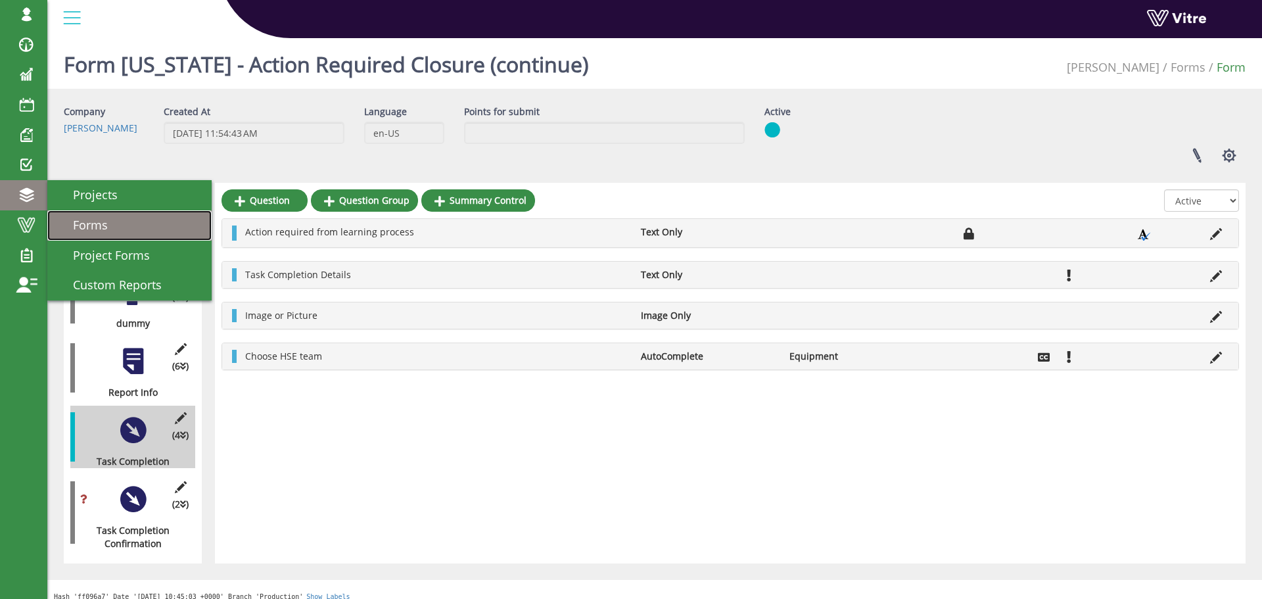
click at [79, 224] on span "Forms" at bounding box center [82, 225] width 51 height 16
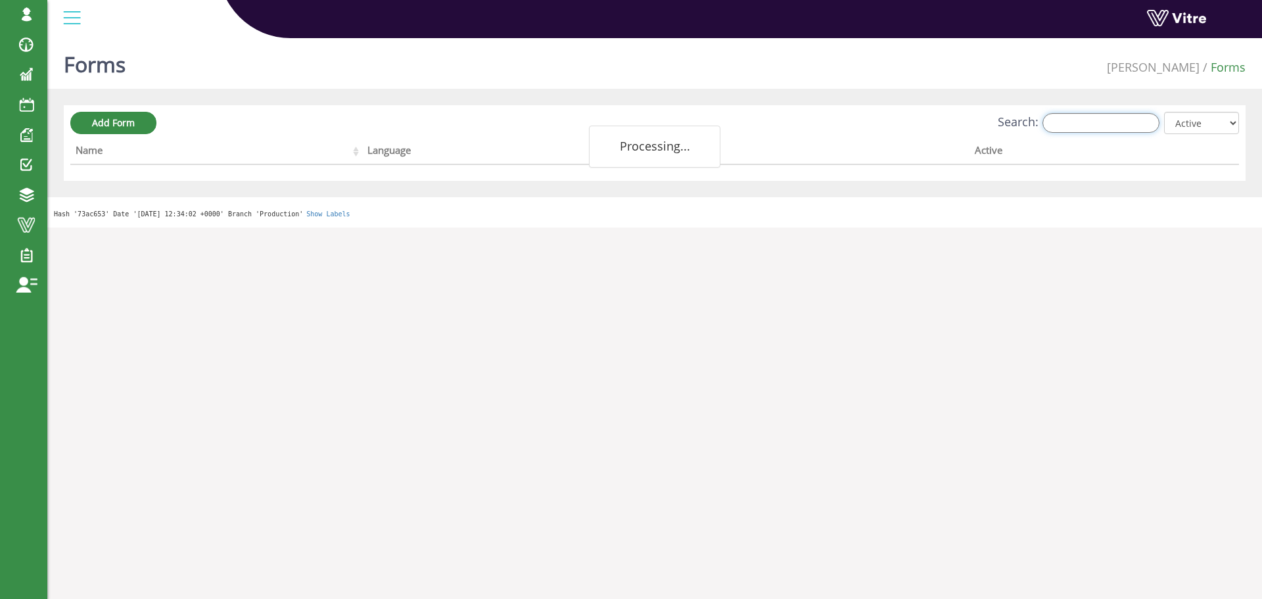
click at [1083, 128] on input "Search:" at bounding box center [1101, 123] width 117 height 20
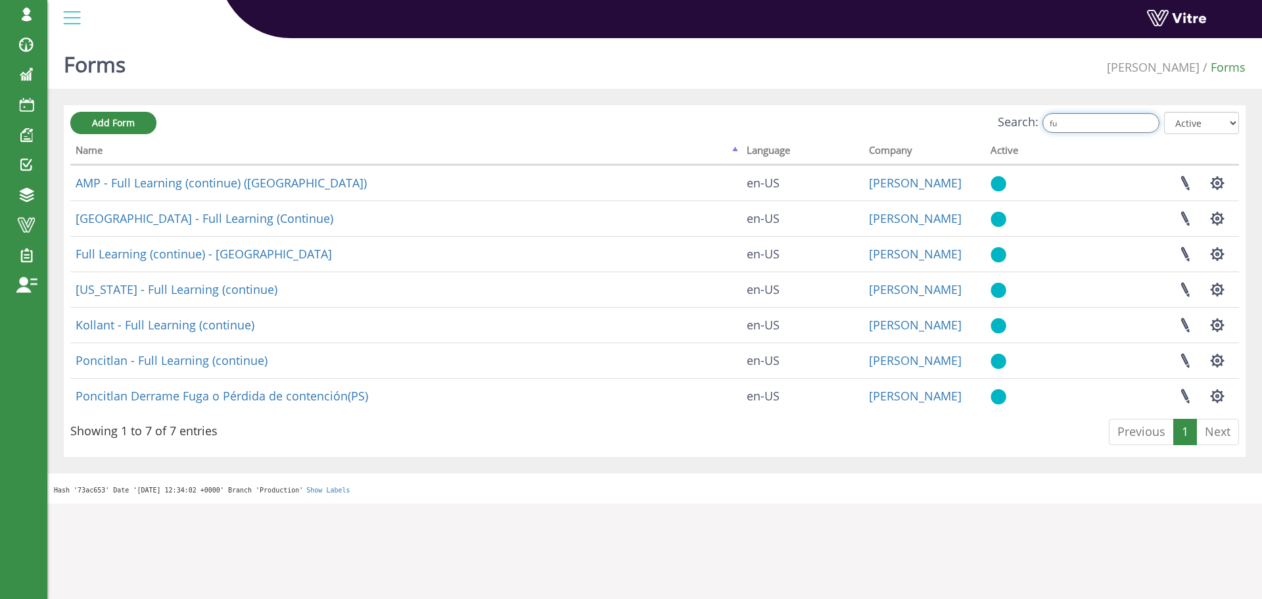
type input "f"
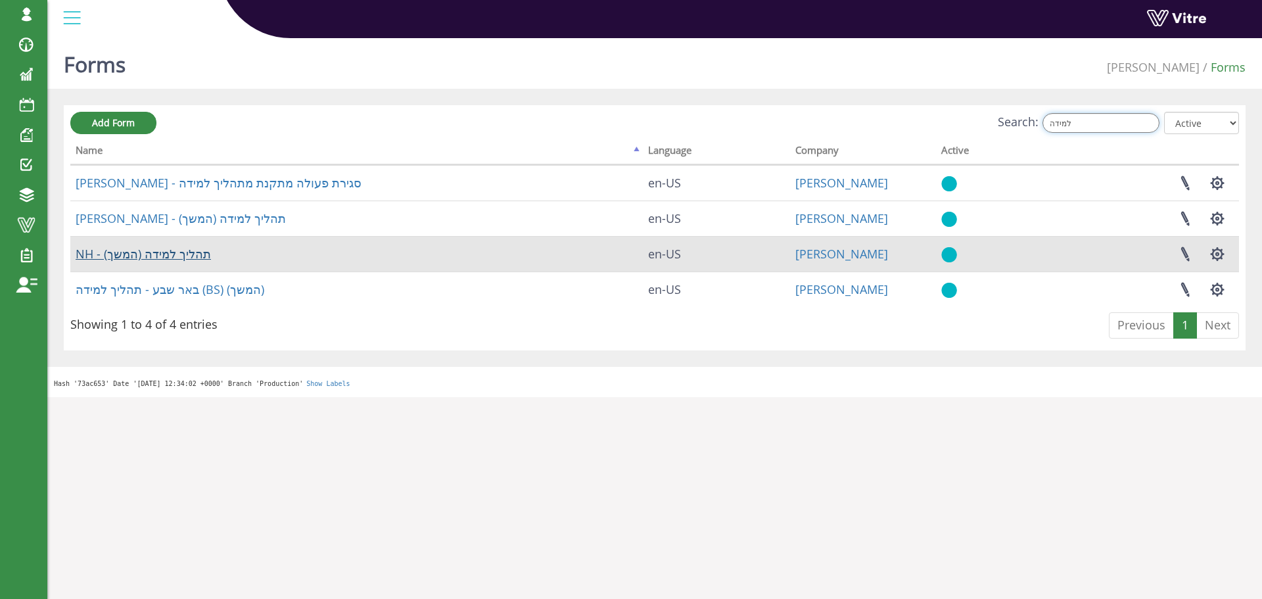
type input "למידה"
click at [145, 255] on link "NH - תהליך למידה (המשך)" at bounding box center [143, 254] width 135 height 16
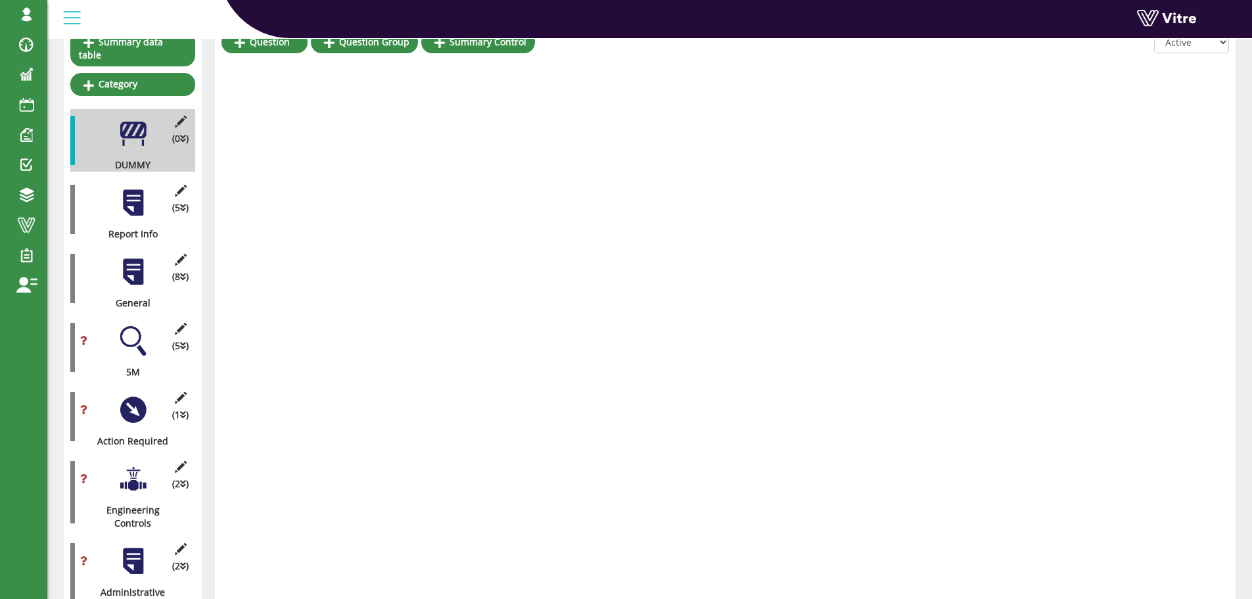
scroll to position [197, 0]
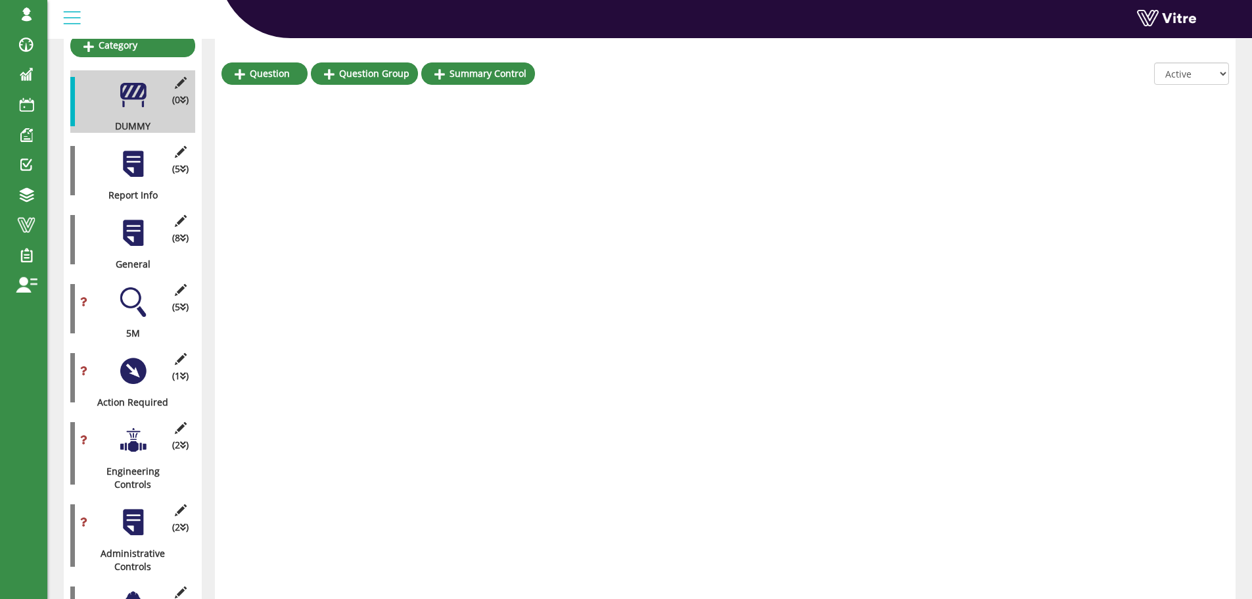
click at [139, 162] on div at bounding box center [133, 164] width 30 height 30
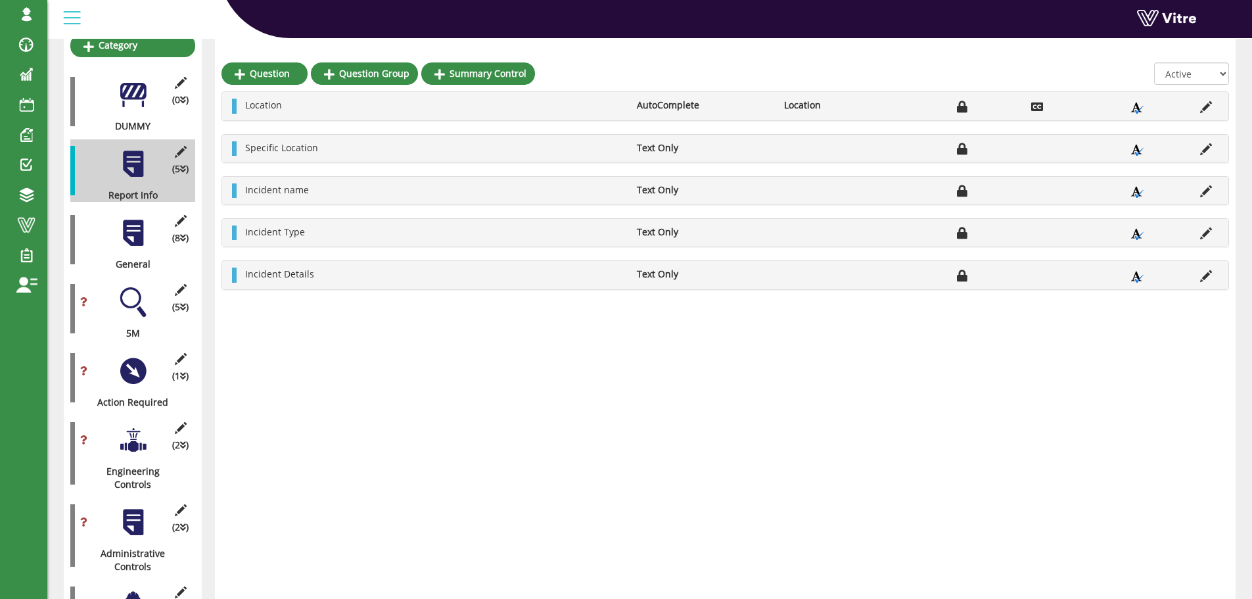
click at [140, 218] on div at bounding box center [133, 233] width 30 height 30
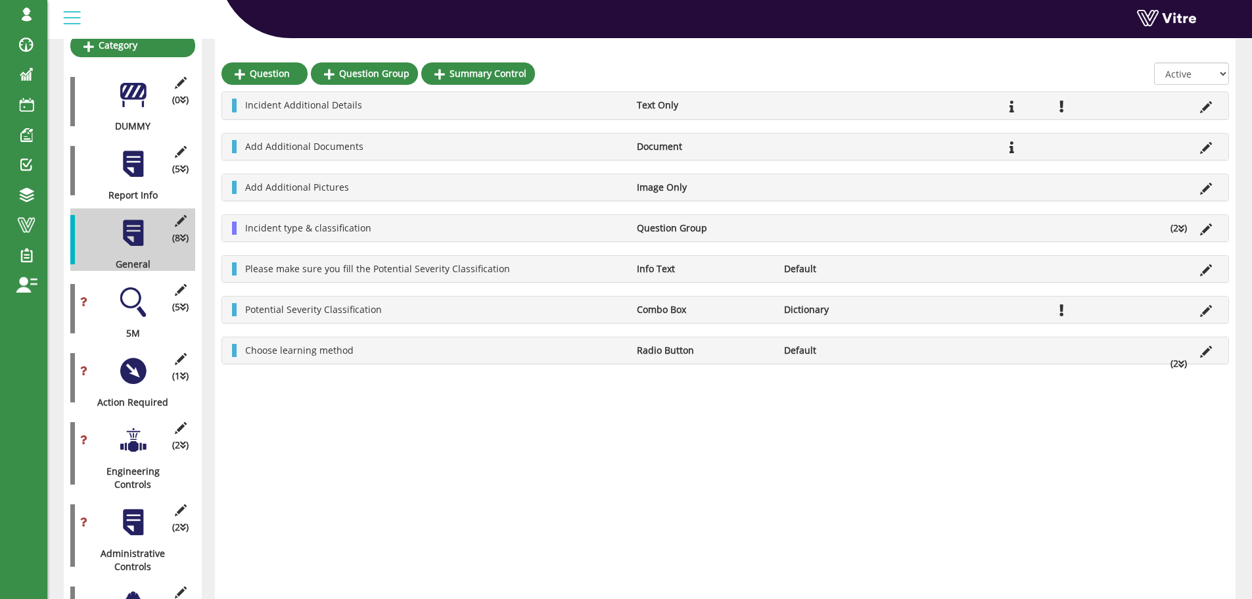
click at [1188, 364] on li "(2 )" at bounding box center [1179, 363] width 30 height 13
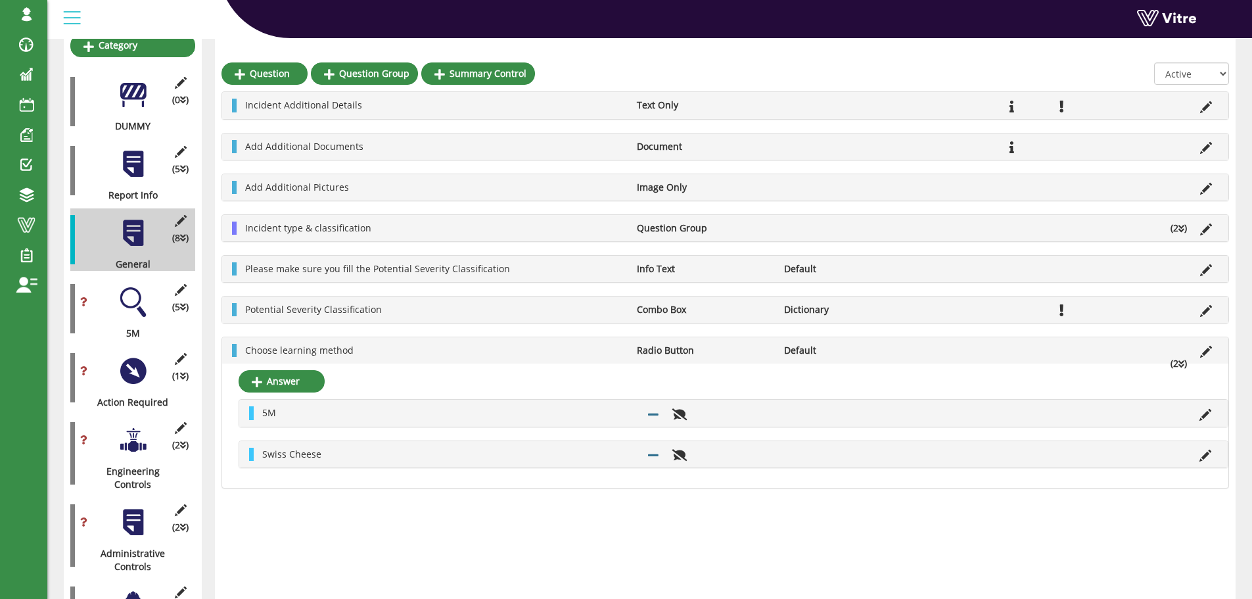
click at [1184, 364] on icon at bounding box center [1182, 364] width 6 height 9
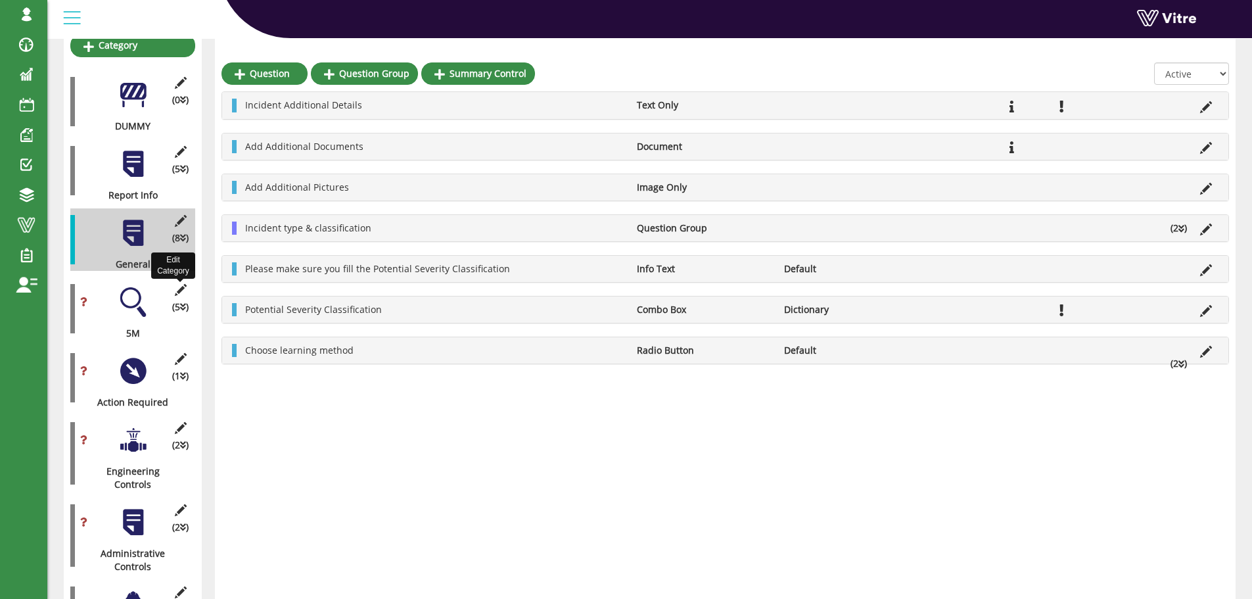
click at [179, 284] on icon at bounding box center [180, 290] width 16 height 12
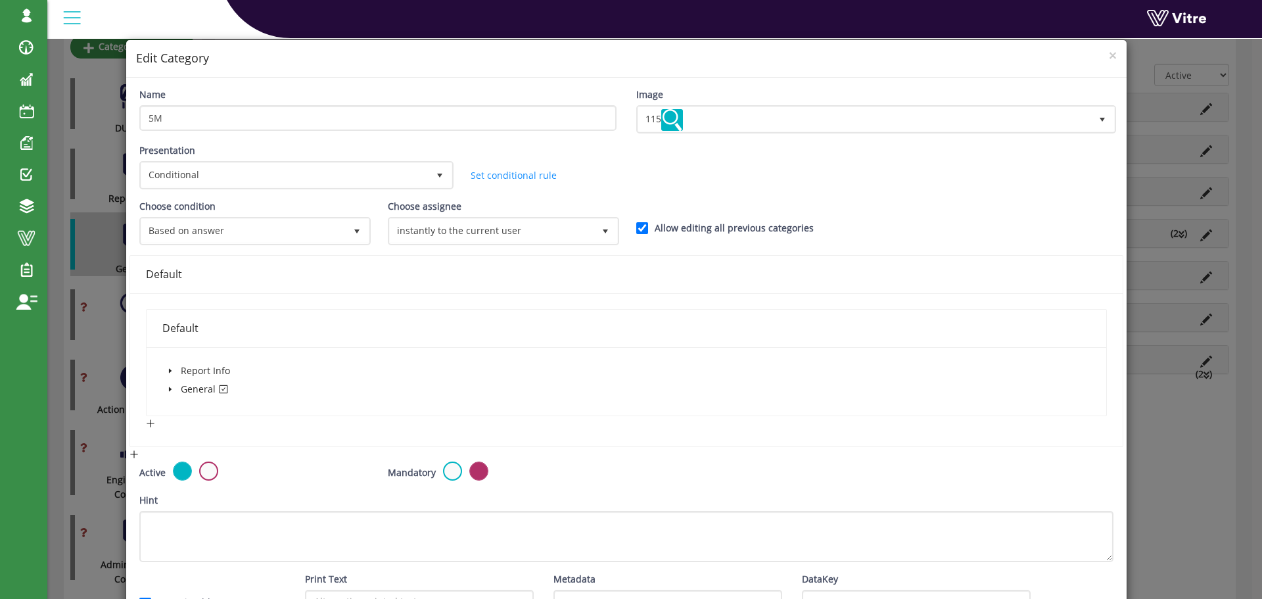
click at [168, 389] on icon "caret-down" at bounding box center [169, 389] width 3 height 5
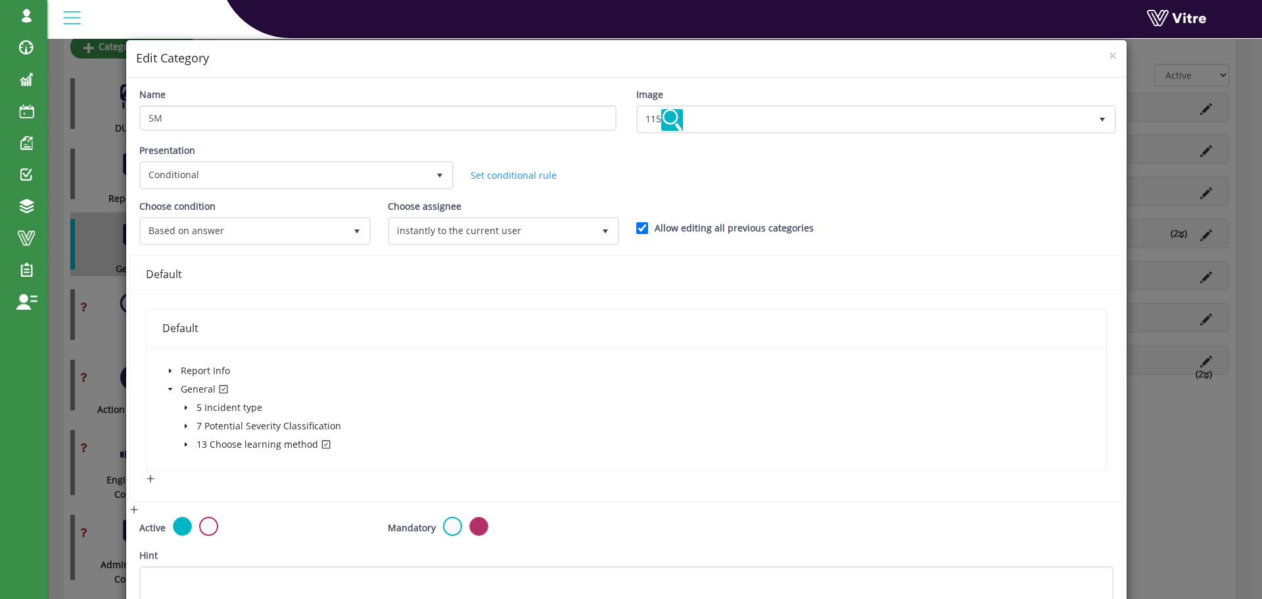
click at [184, 442] on icon "caret-down" at bounding box center [185, 444] width 3 height 5
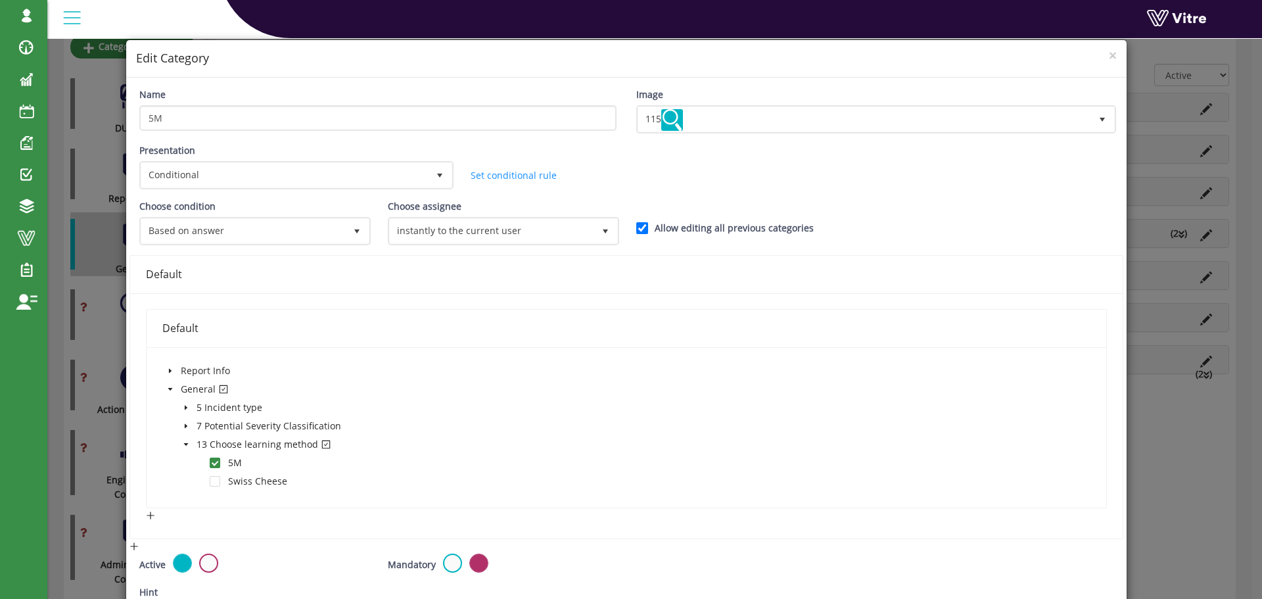
click at [378, 249] on div "Choose assignee instantly to the current user 10" at bounding box center [502, 227] width 249 height 56
click at [1109, 57] on span "×" at bounding box center [1113, 55] width 8 height 18
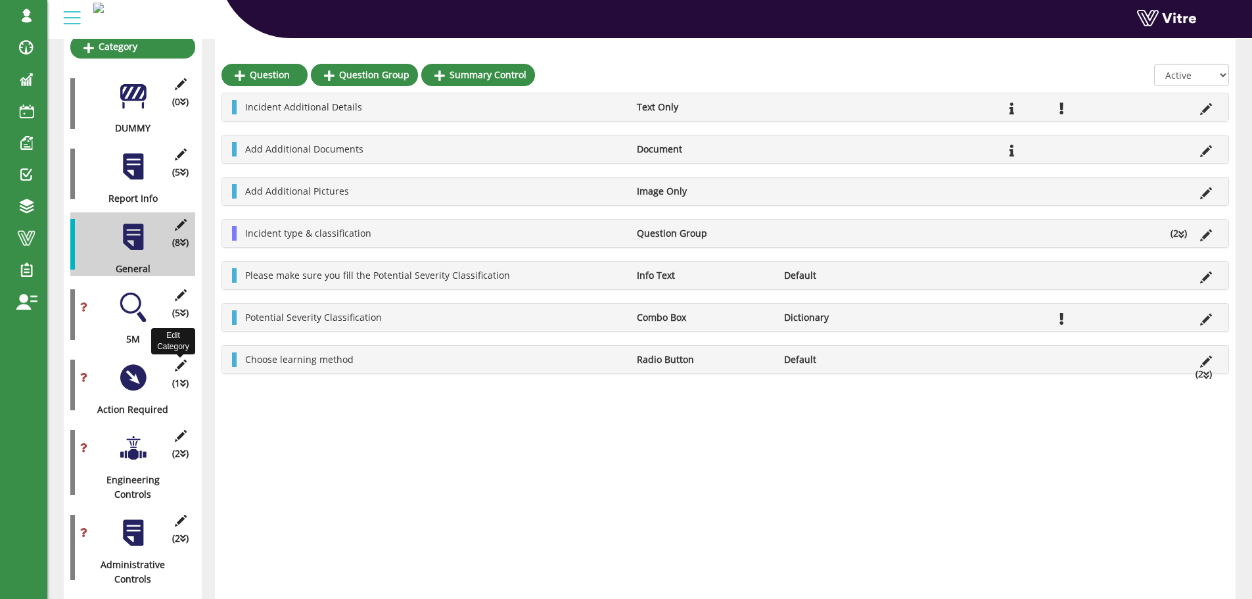
click at [182, 360] on icon at bounding box center [180, 366] width 16 height 12
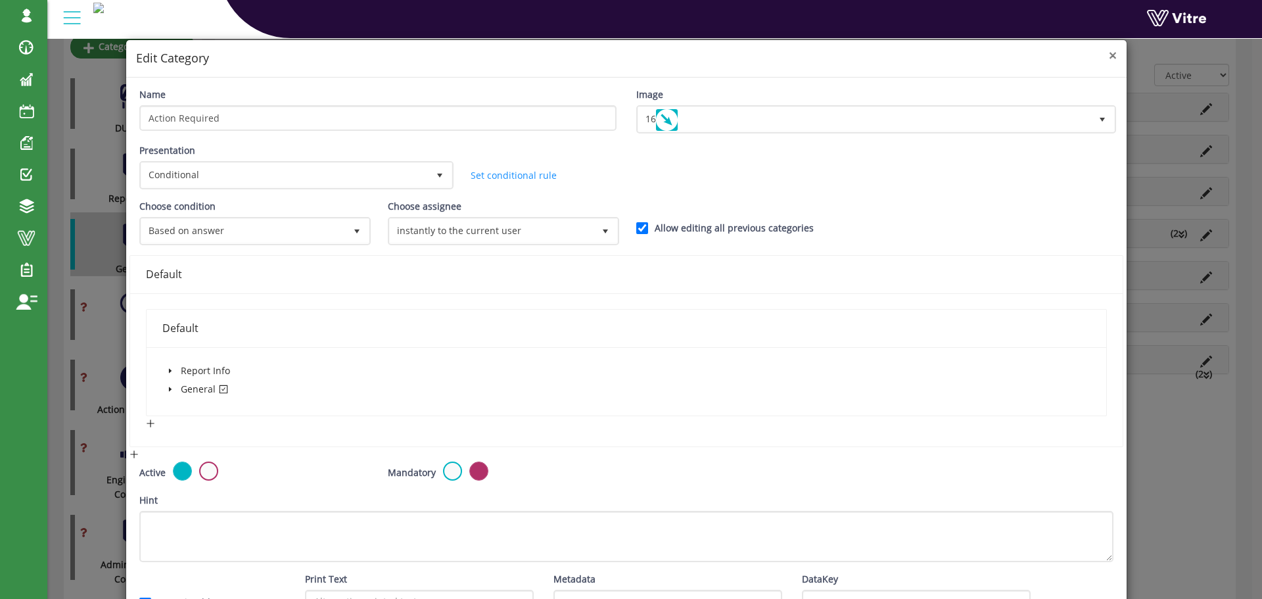
click at [1109, 55] on span "×" at bounding box center [1113, 55] width 8 height 18
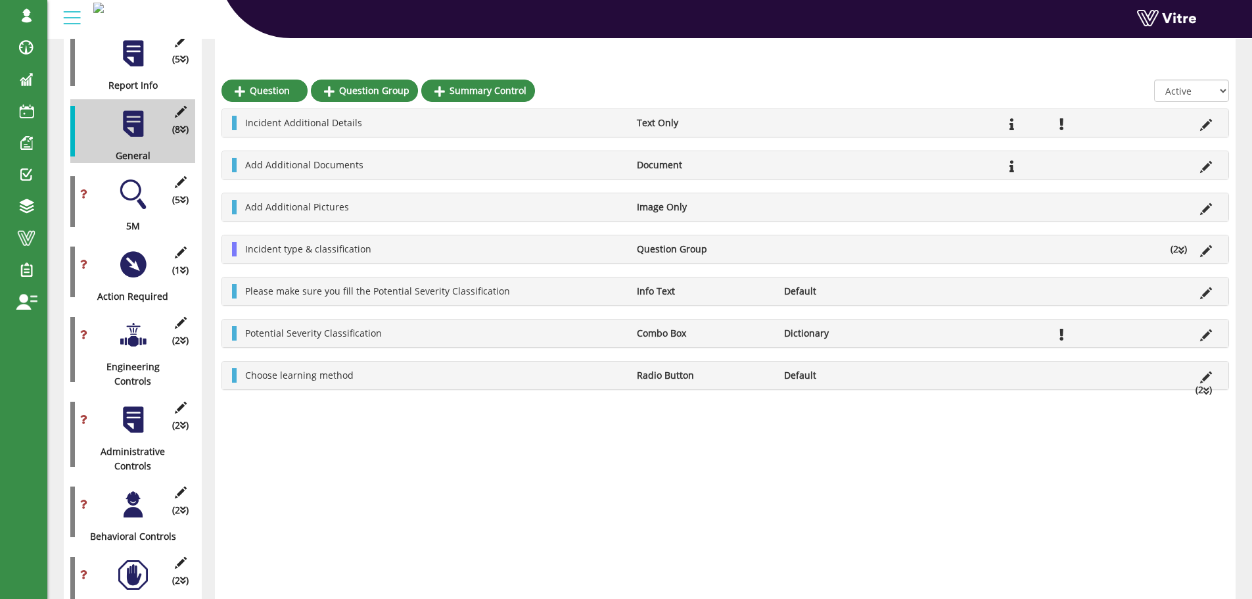
scroll to position [329, 0]
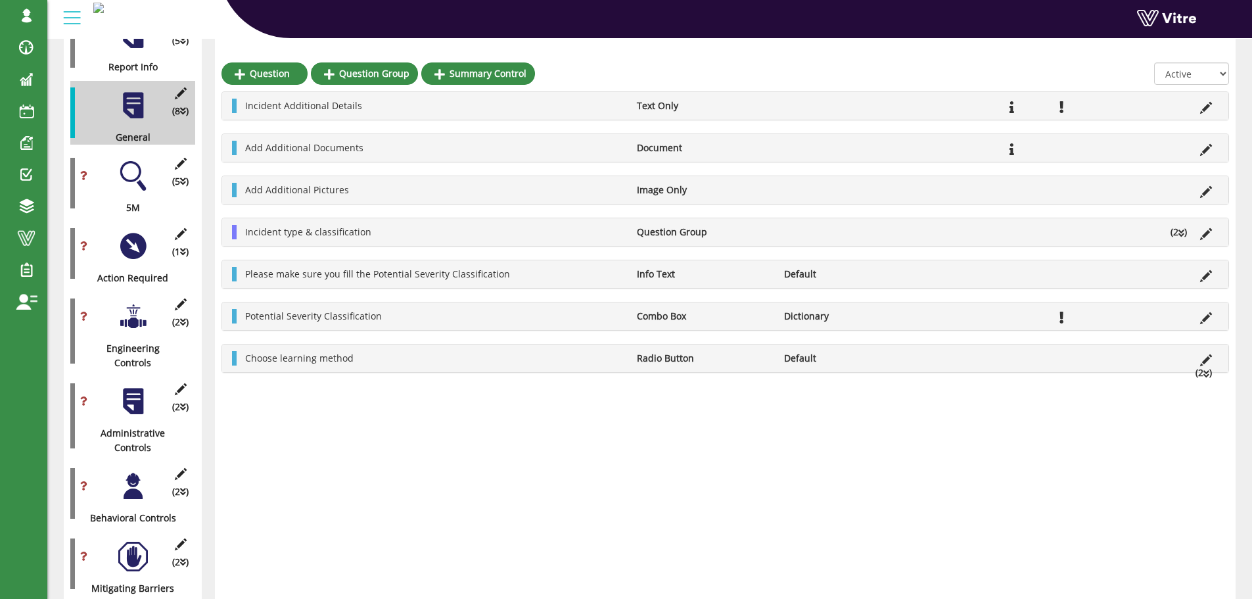
click at [133, 302] on div at bounding box center [133, 317] width 30 height 30
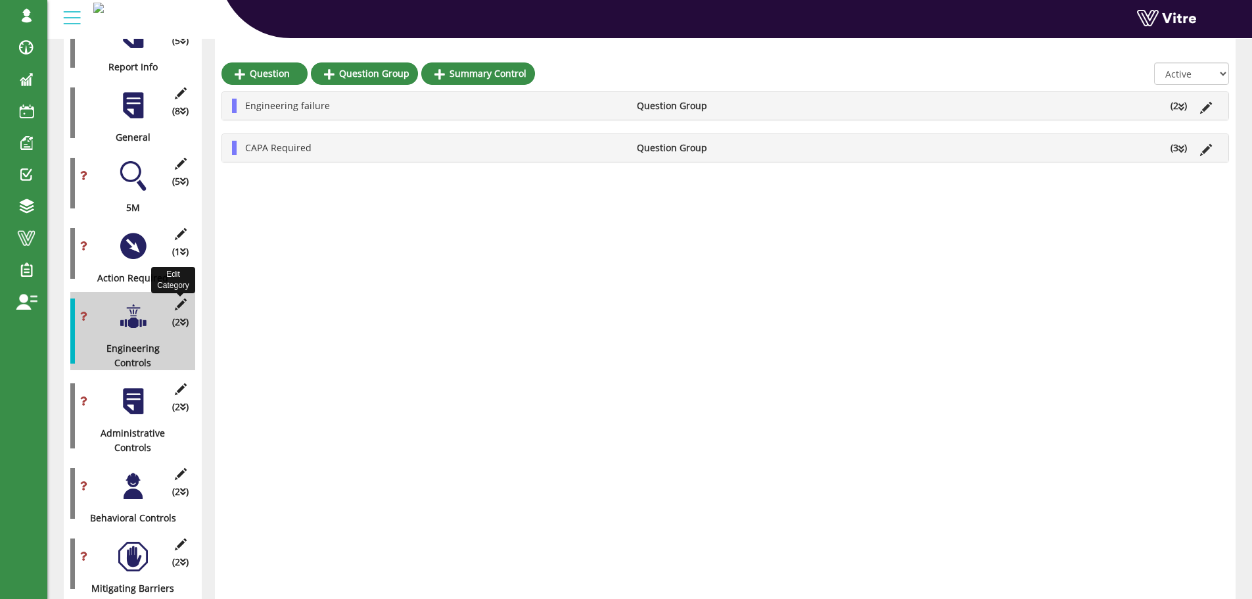
click at [181, 298] on icon at bounding box center [180, 304] width 16 height 12
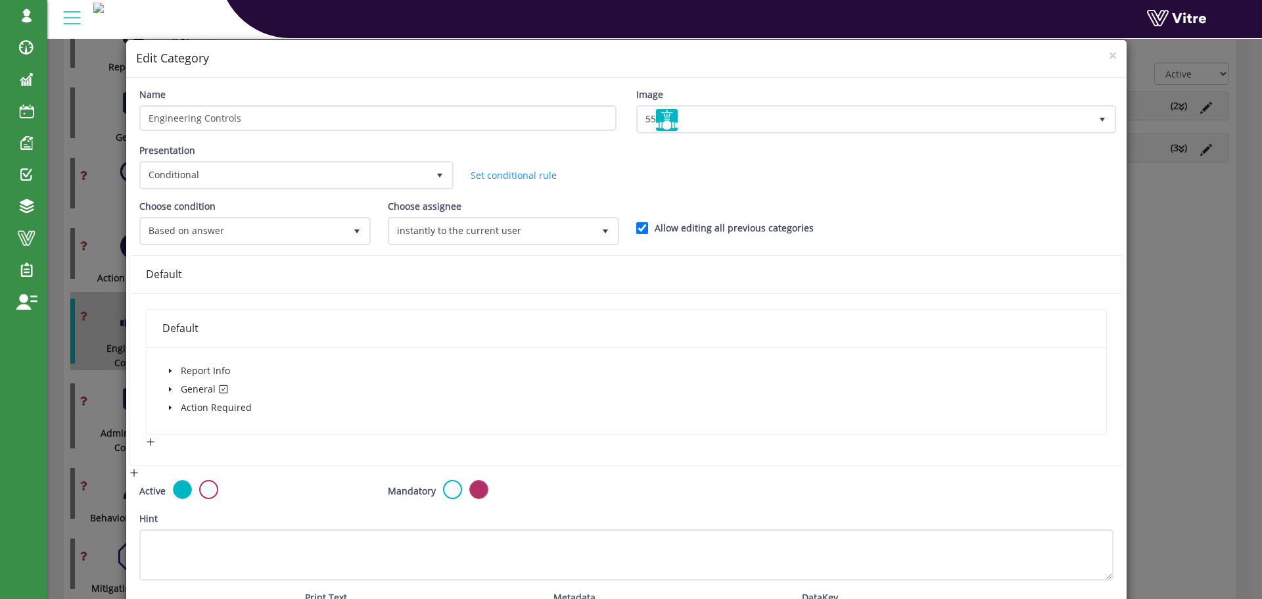
click at [168, 391] on icon "caret-down" at bounding box center [169, 389] width 3 height 5
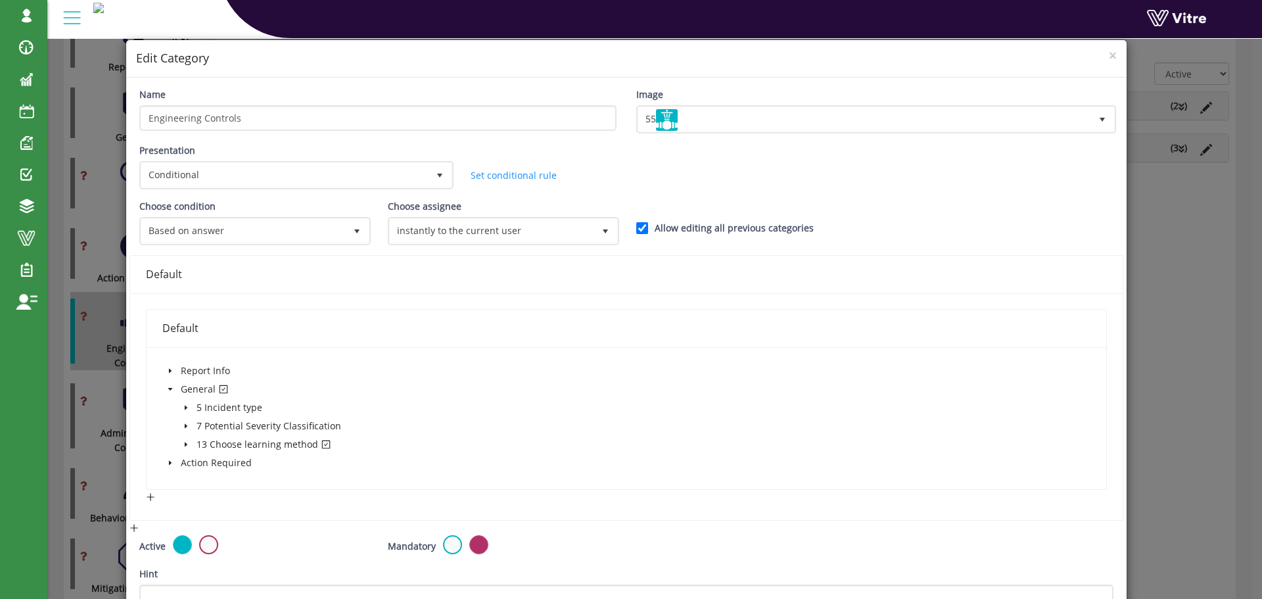
click at [185, 443] on icon "caret-down" at bounding box center [186, 444] width 7 height 7
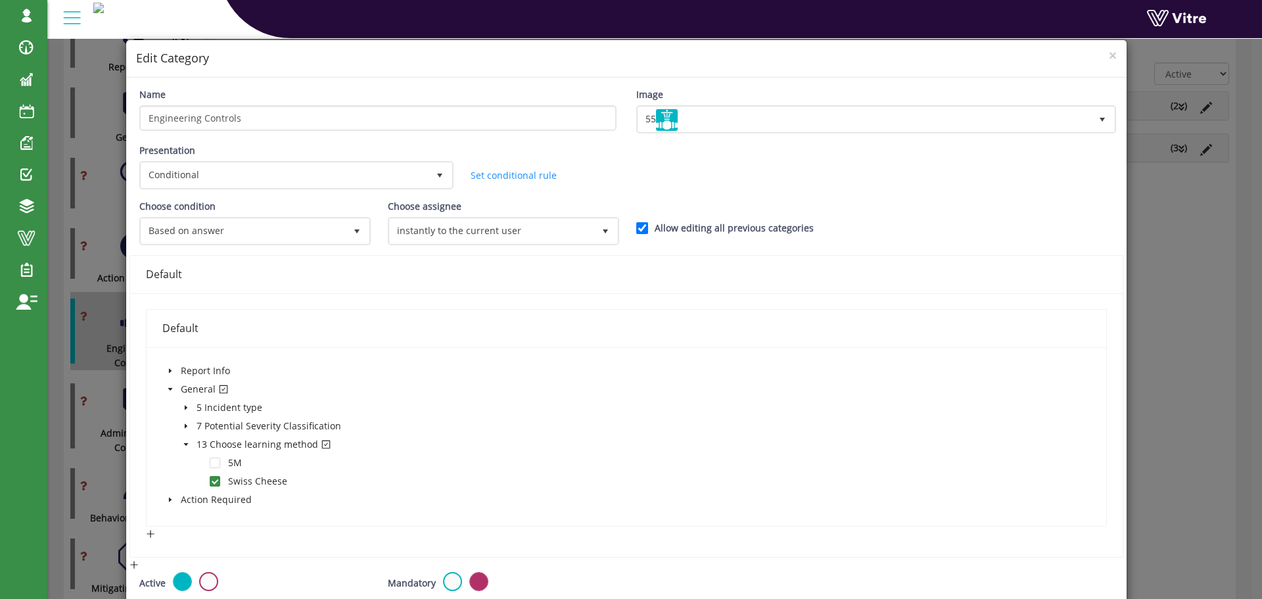
click at [185, 443] on icon "caret-down" at bounding box center [185, 444] width 5 height 3
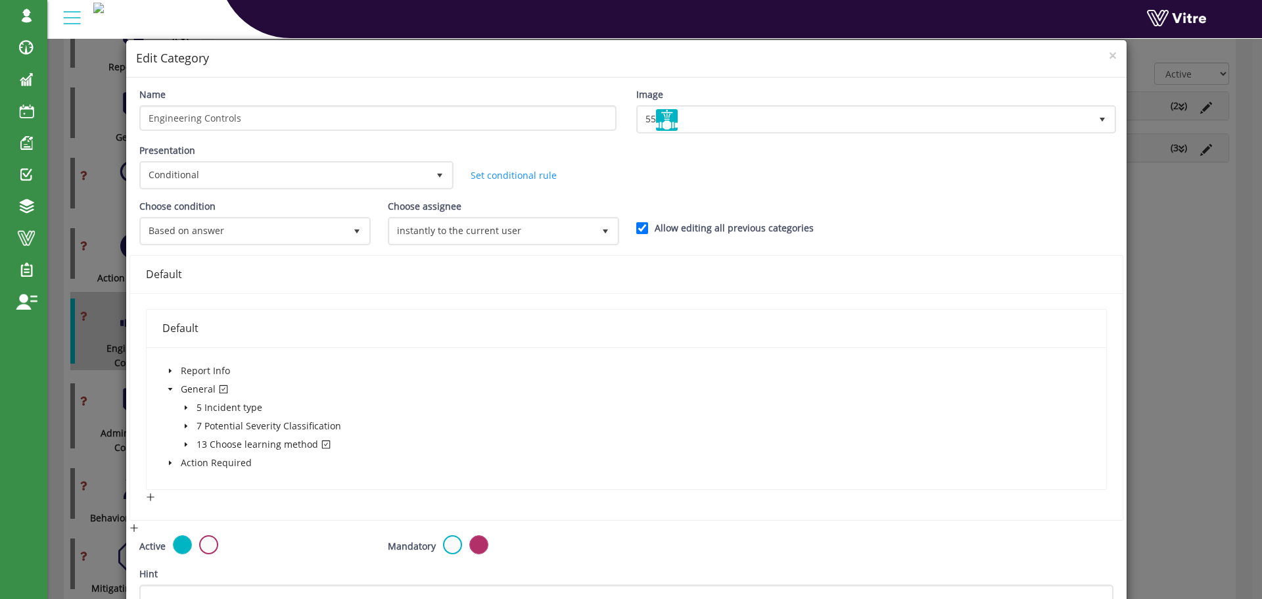
click at [170, 388] on icon "caret-down" at bounding box center [170, 389] width 5 height 3
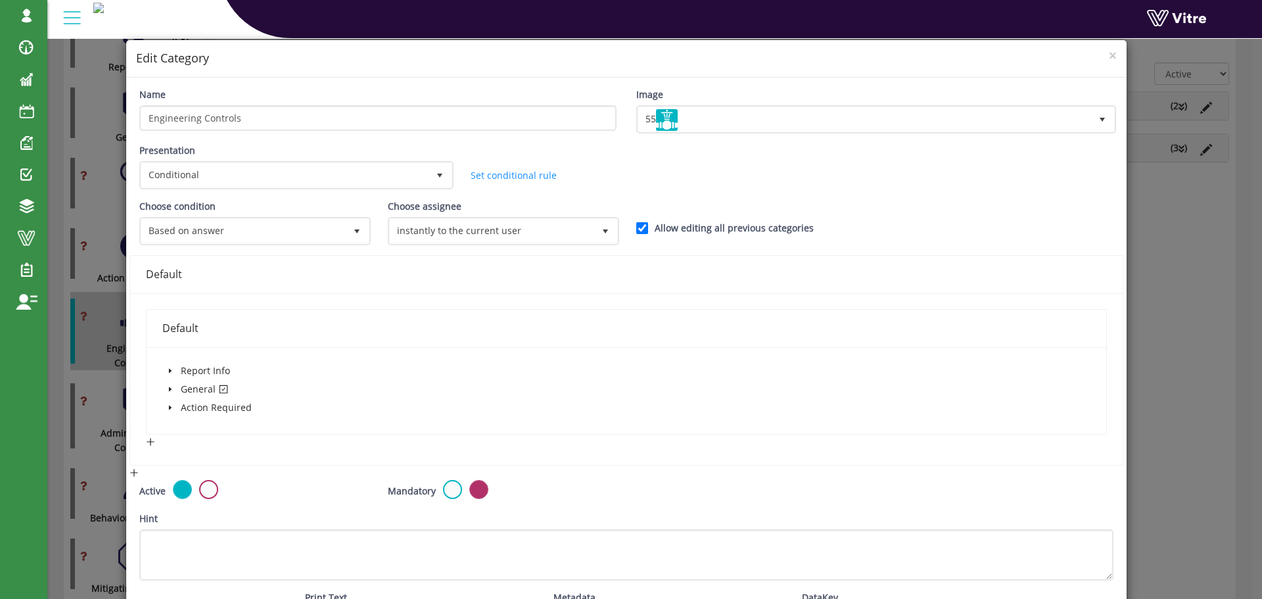
click at [1095, 57] on h4 "Edit Category" at bounding box center [626, 58] width 981 height 17
click at [1109, 55] on span "×" at bounding box center [1113, 55] width 8 height 18
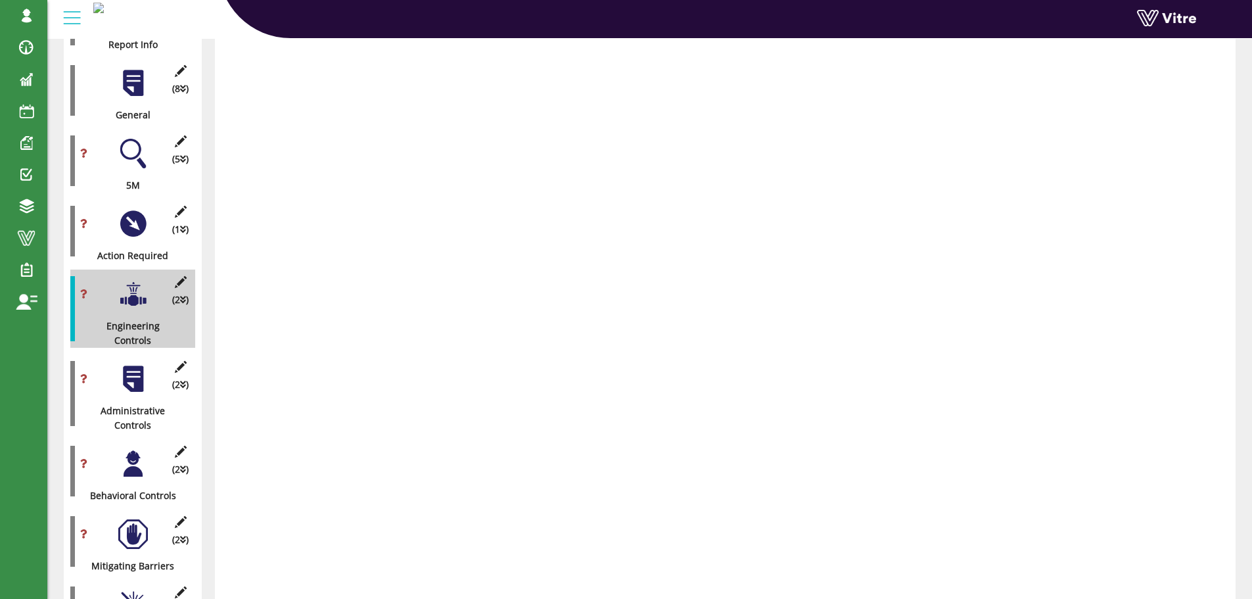
scroll to position [0, 0]
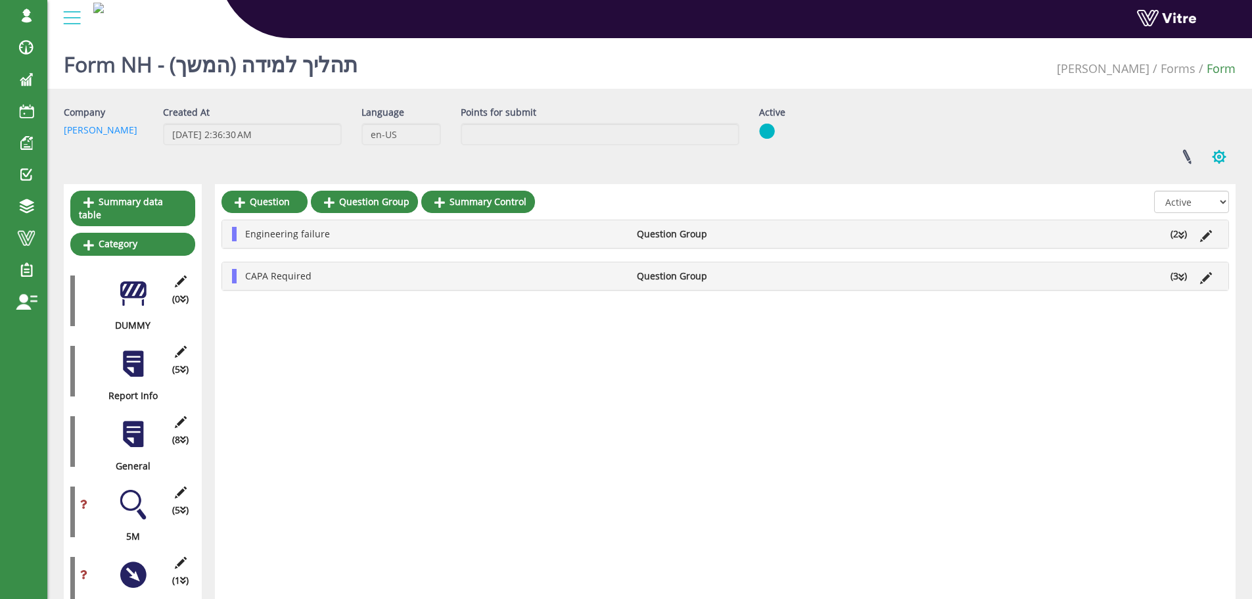
click at [1223, 158] on button "button" at bounding box center [1219, 156] width 33 height 35
click at [1156, 202] on link "Set Users" at bounding box center [1176, 205] width 120 height 17
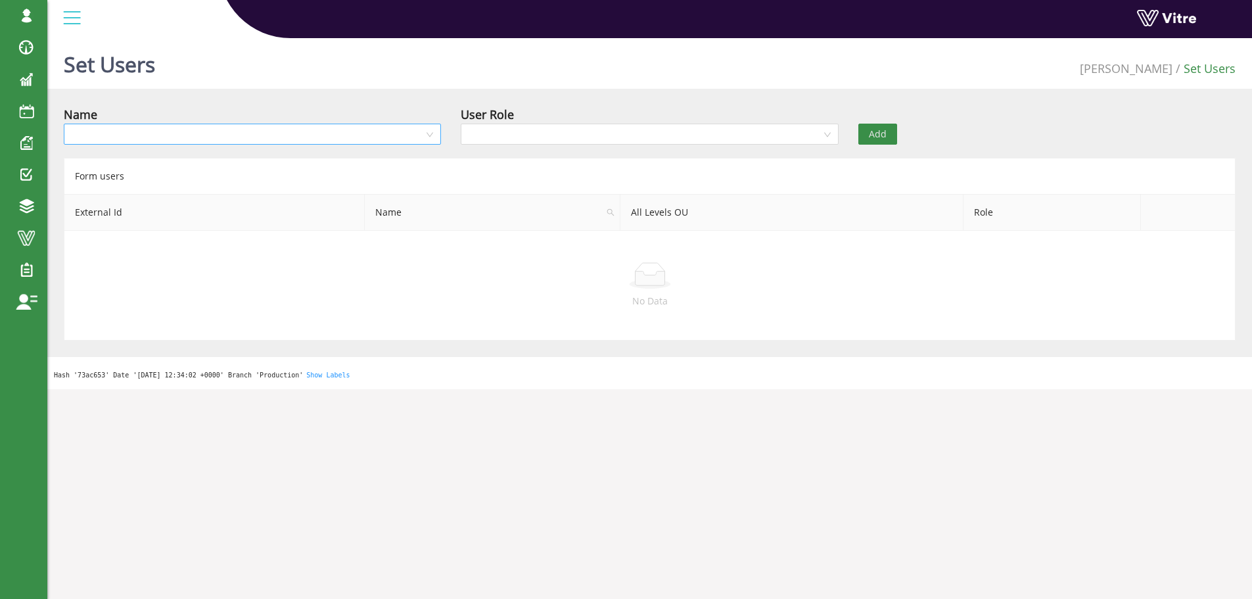
click at [433, 135] on div at bounding box center [252, 134] width 377 height 21
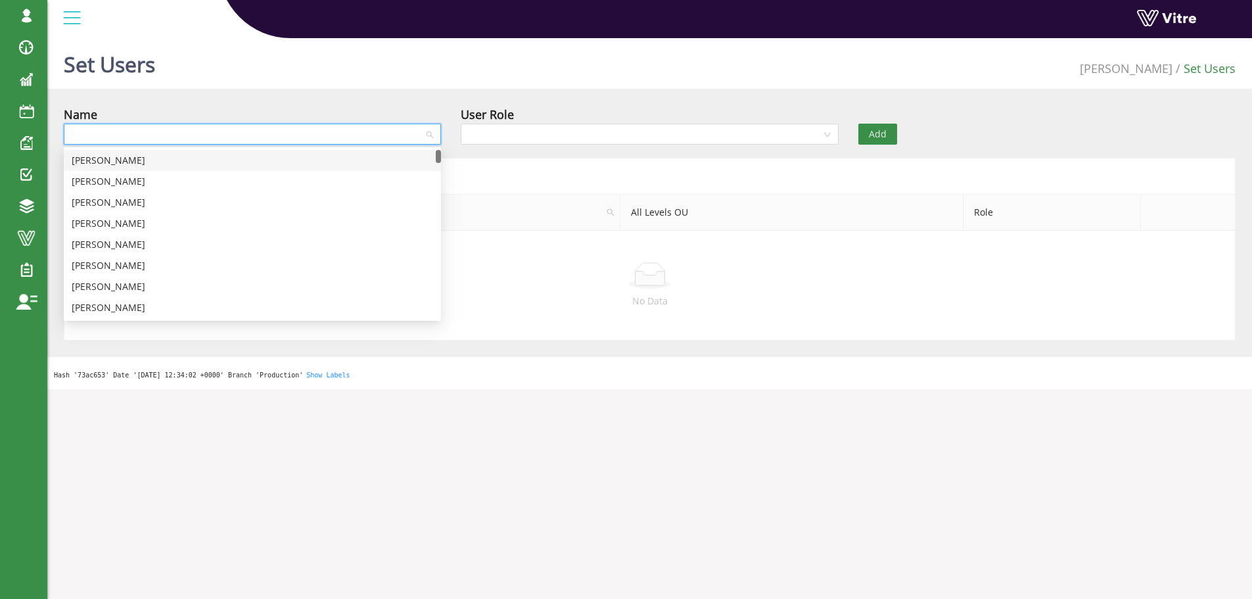
click at [276, 131] on input "search" at bounding box center [248, 134] width 352 height 20
type input "י"
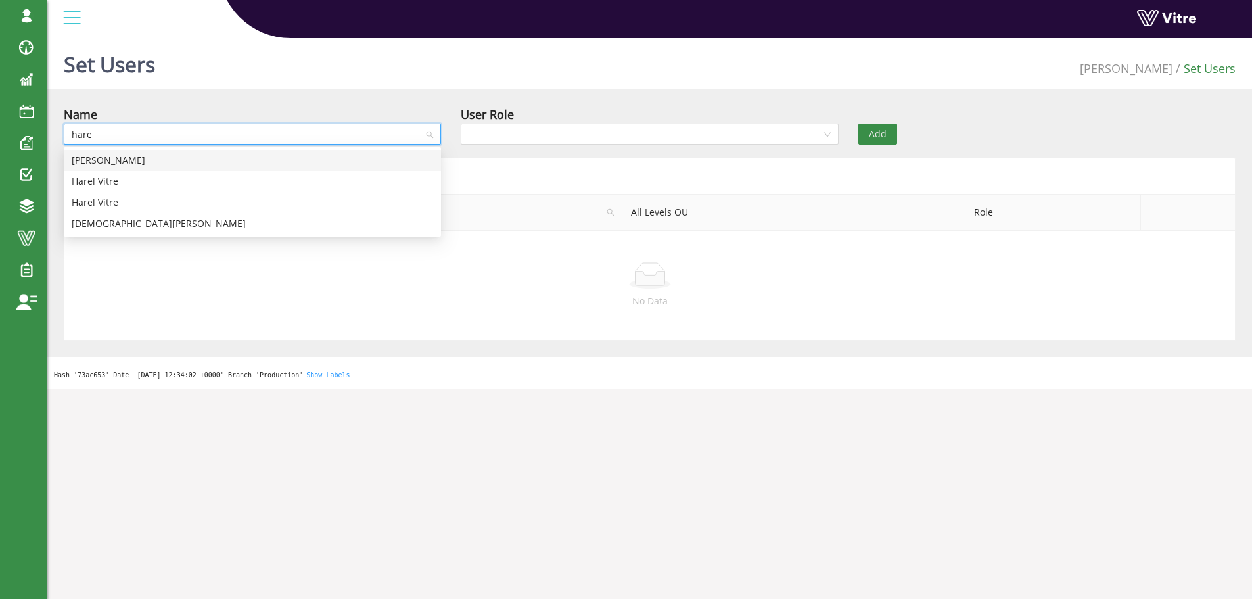
type input "harel"
click at [137, 186] on div "Harel Vitre" at bounding box center [253, 181] width 362 height 14
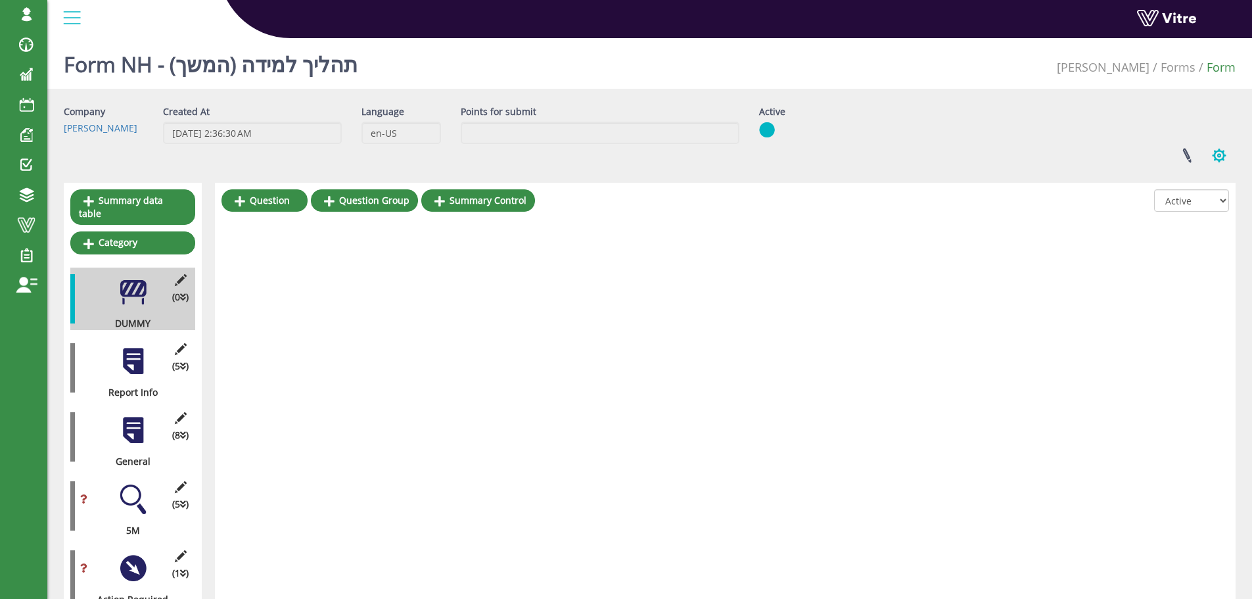
click at [1220, 160] on button "button" at bounding box center [1219, 155] width 33 height 35
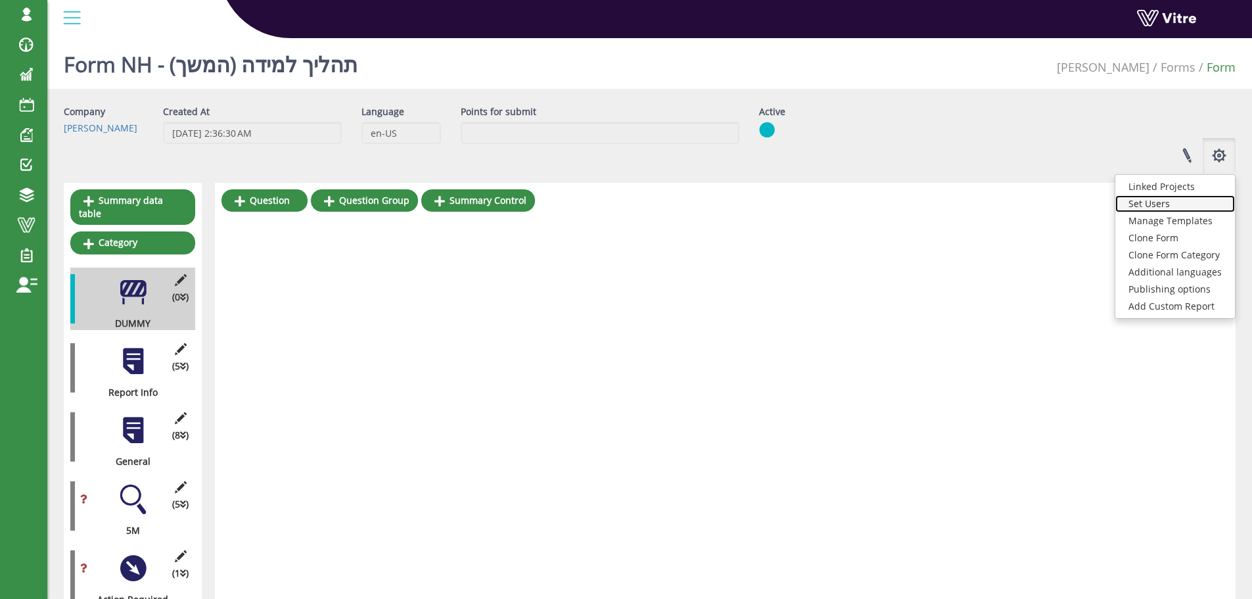
click at [1156, 207] on link "Set Users" at bounding box center [1176, 203] width 120 height 17
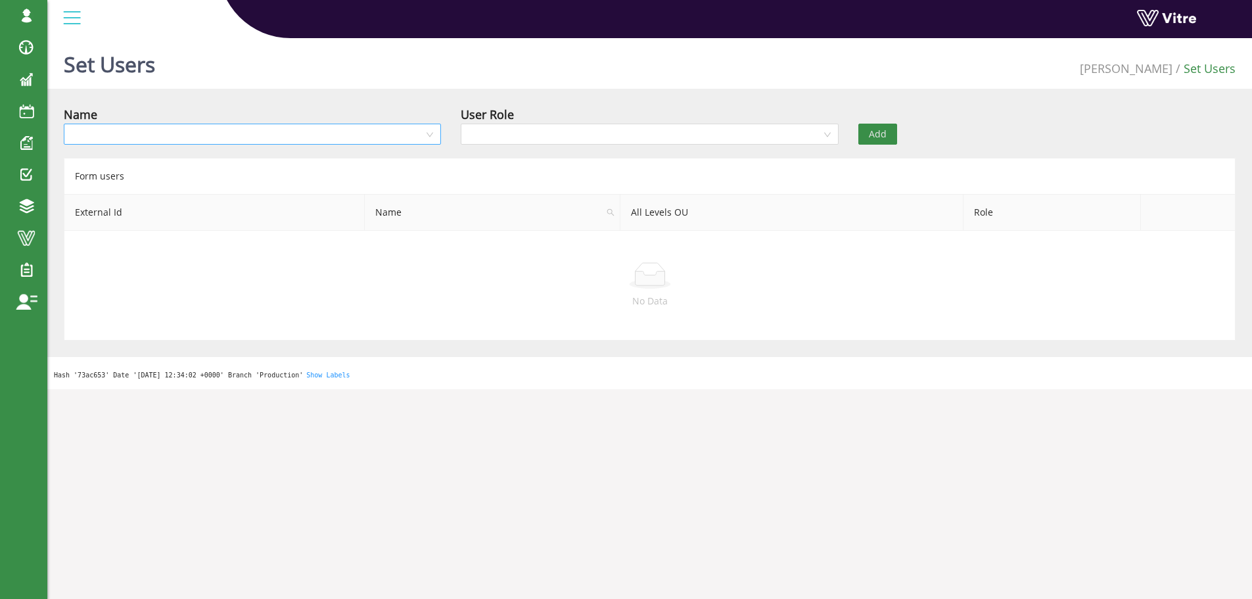
click at [190, 139] on input "search" at bounding box center [248, 134] width 352 height 20
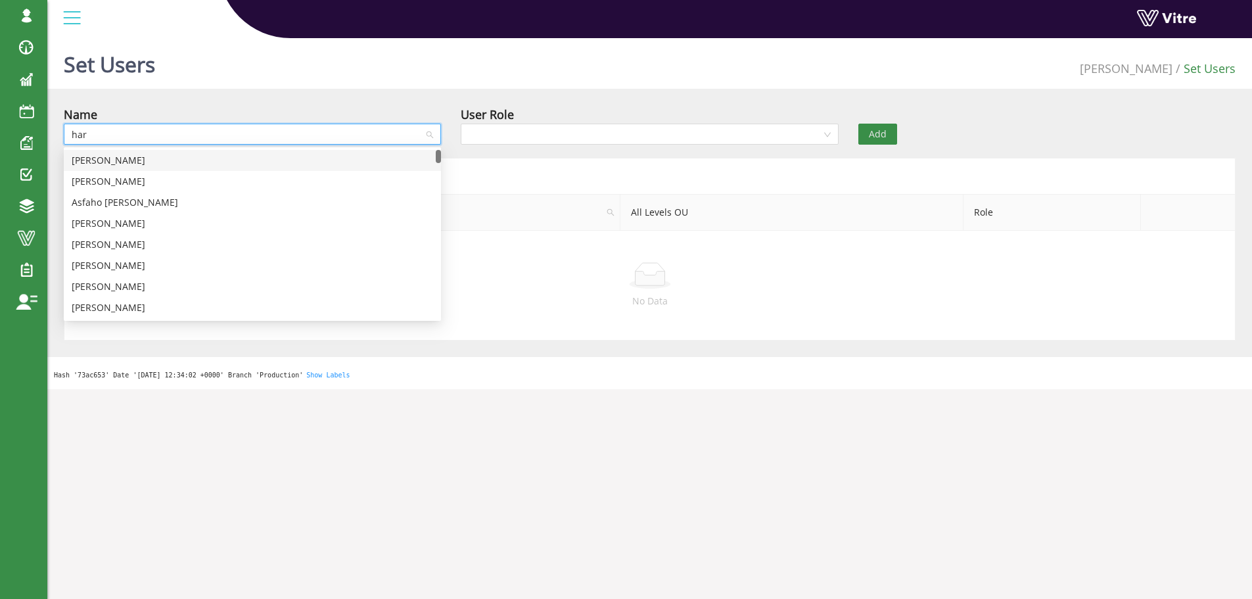
type input "hare"
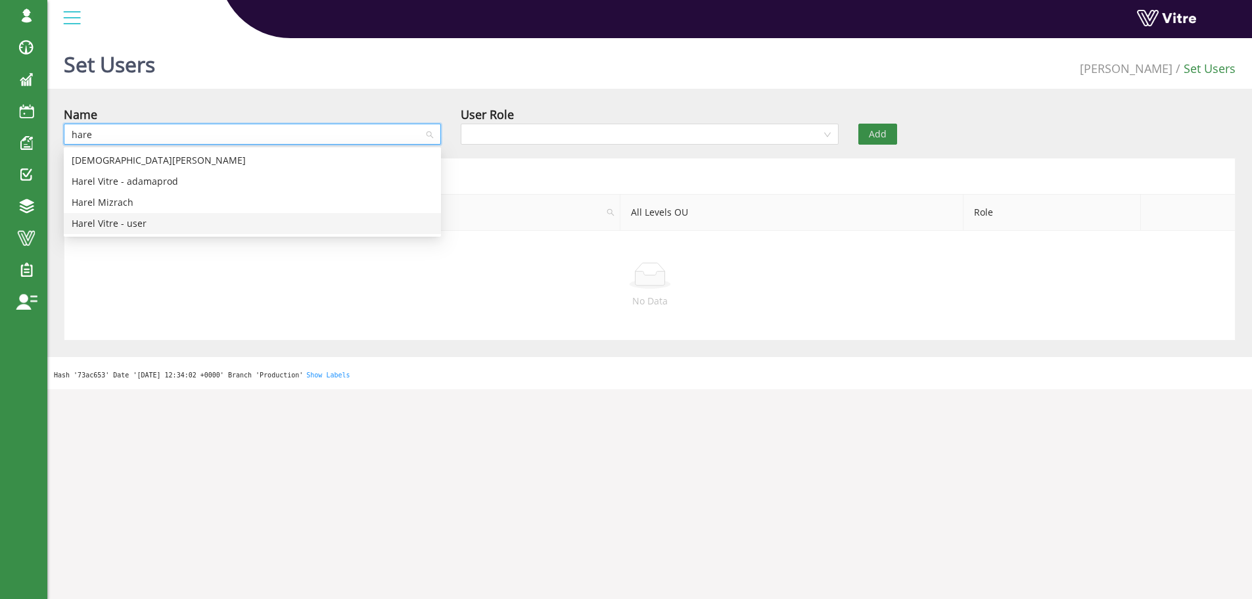
click at [137, 225] on div "Harel Vitre - user" at bounding box center [253, 223] width 362 height 14
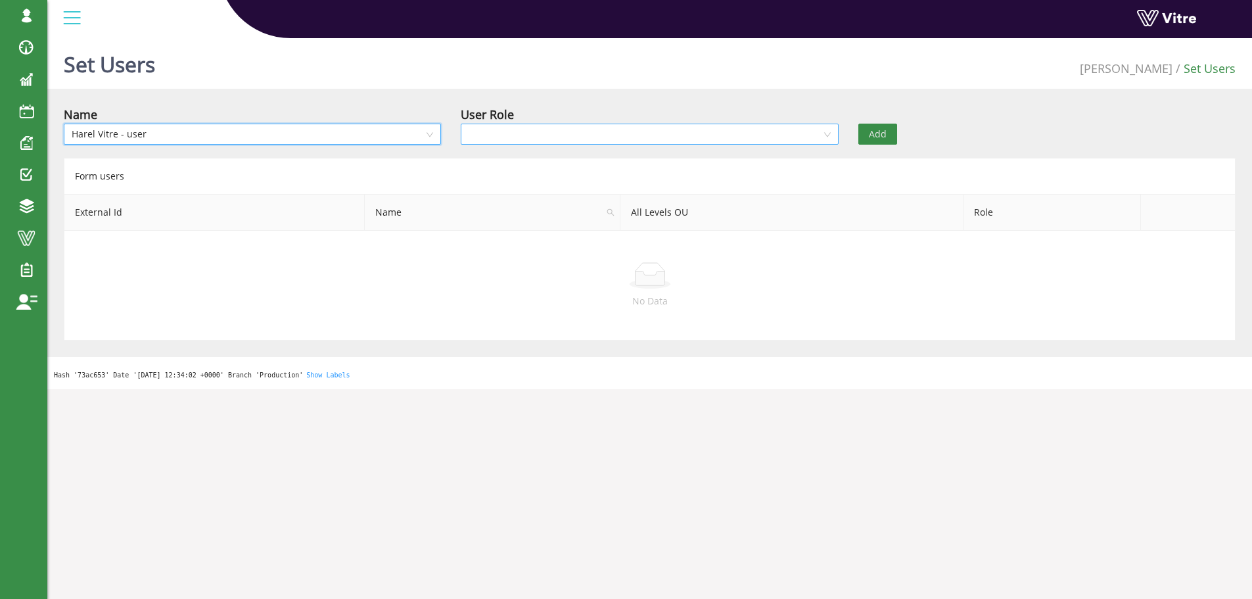
click at [555, 139] on input "search" at bounding box center [645, 134] width 352 height 20
click at [411, 130] on span "Harel Vitre - user" at bounding box center [253, 134] width 362 height 20
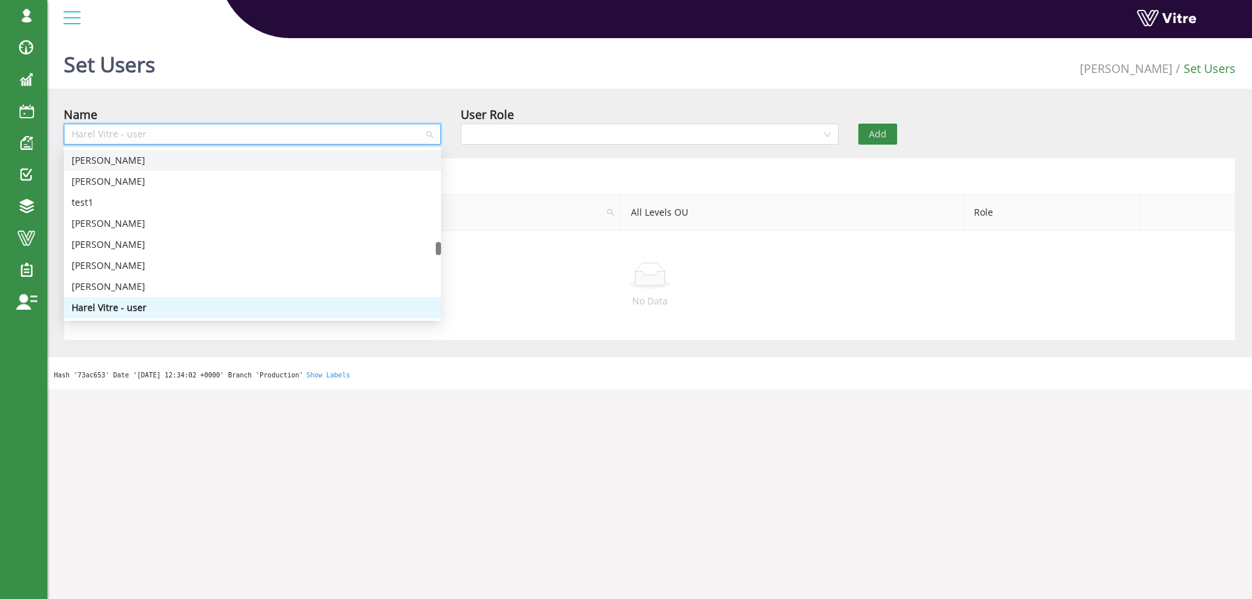
click at [147, 131] on span "Harel Vitre - user" at bounding box center [253, 134] width 362 height 20
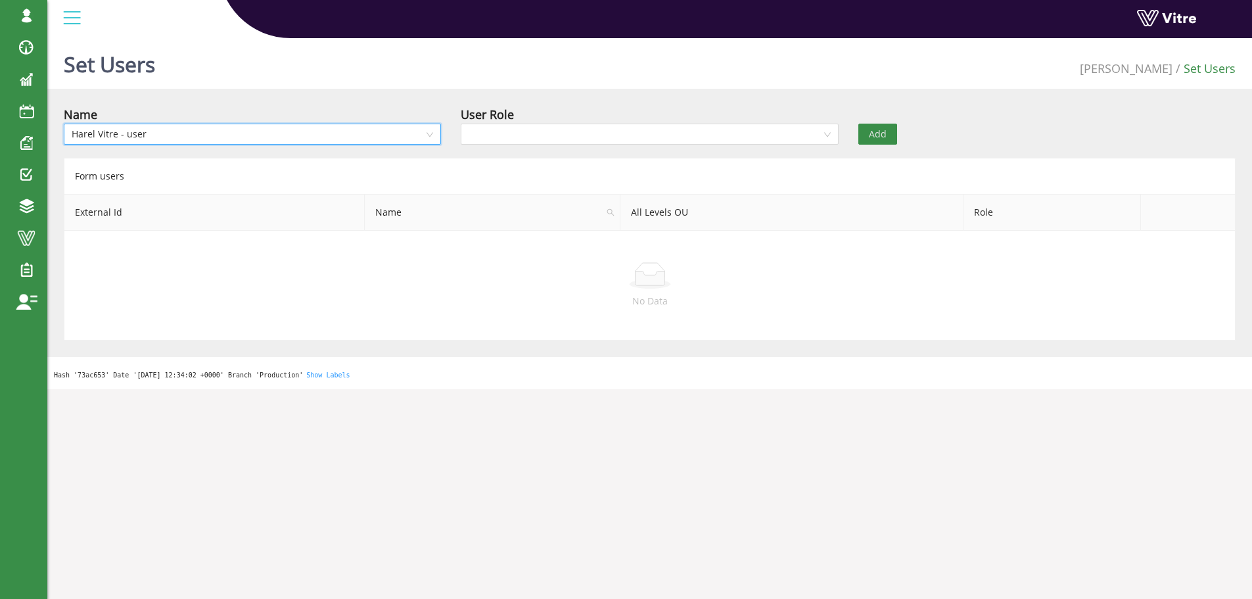
click at [152, 133] on span "Harel Vitre - user" at bounding box center [253, 134] width 362 height 20
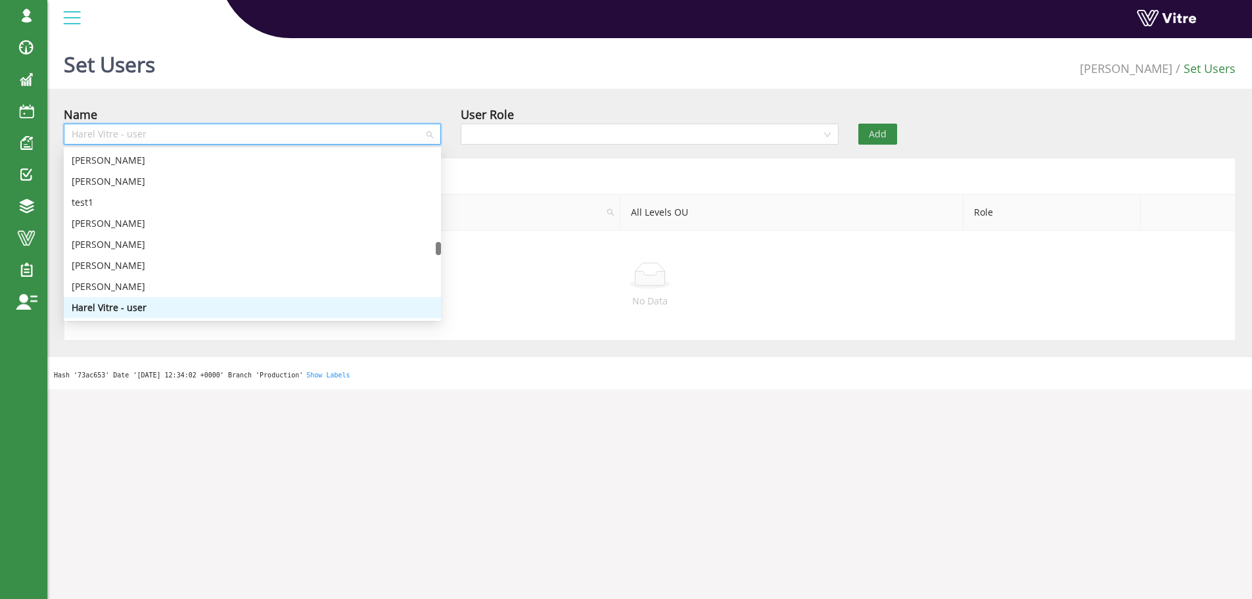
click at [149, 132] on span "Harel Vitre - user" at bounding box center [253, 134] width 362 height 20
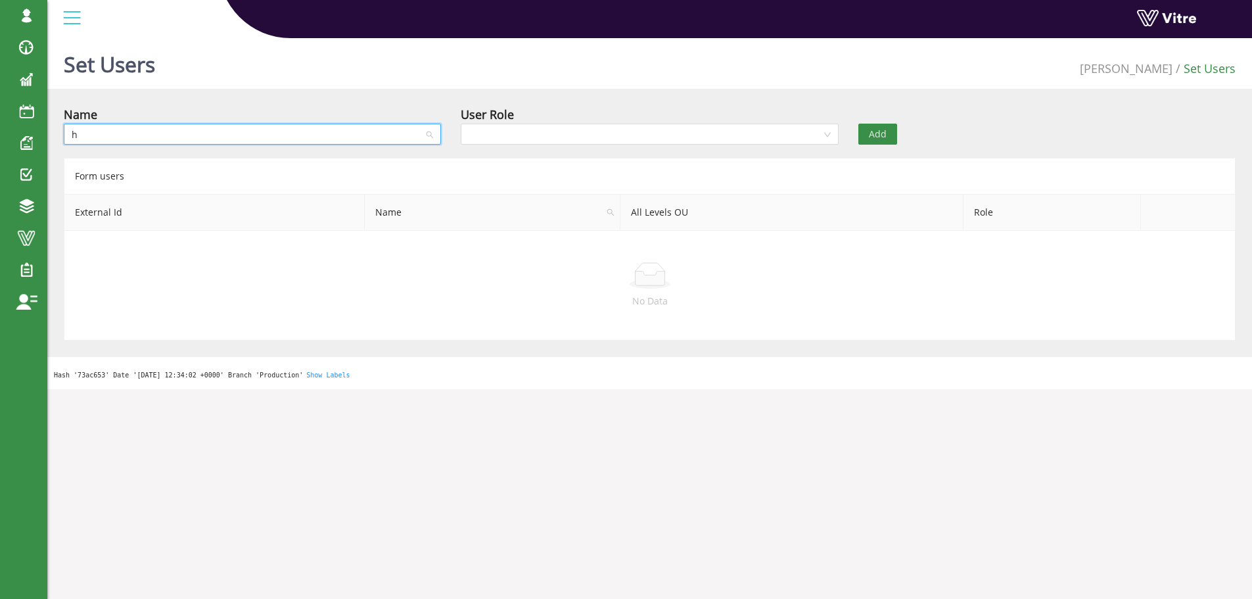
scroll to position [0, 0]
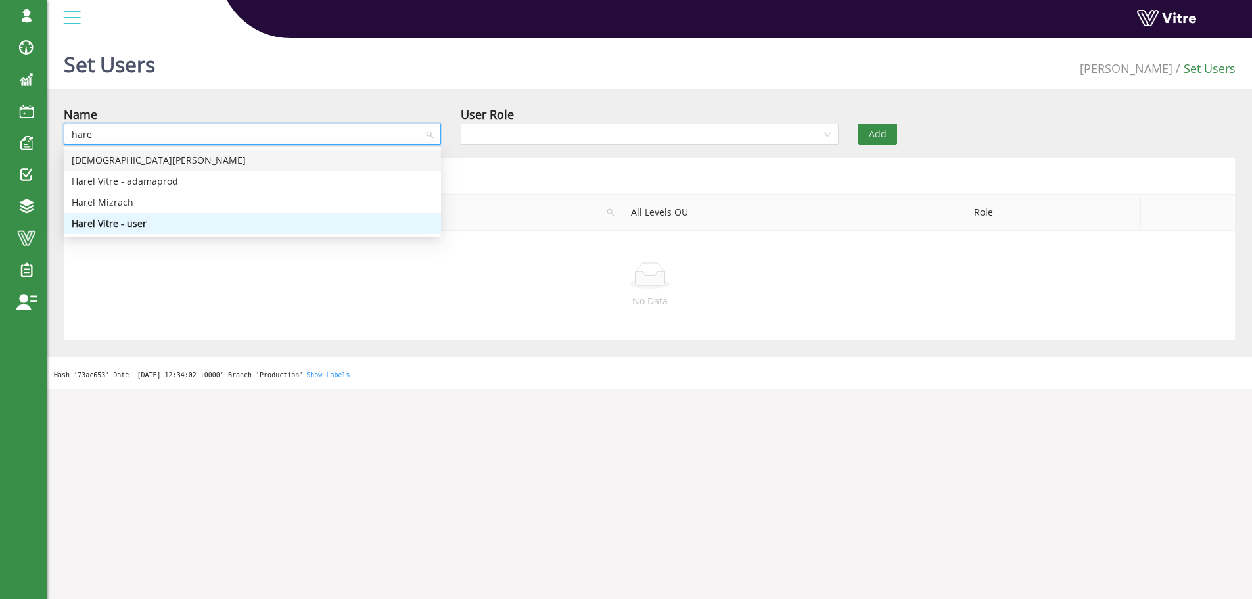
type input "harel"
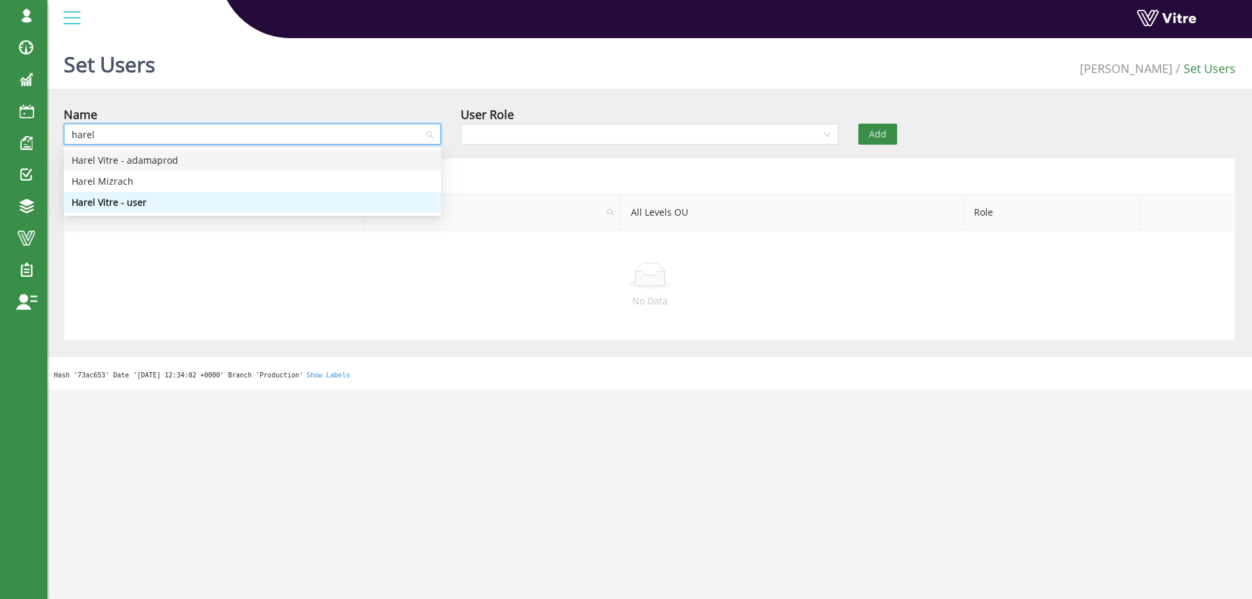
click at [173, 163] on div "Harel Vitre - adamaprod" at bounding box center [253, 160] width 362 height 14
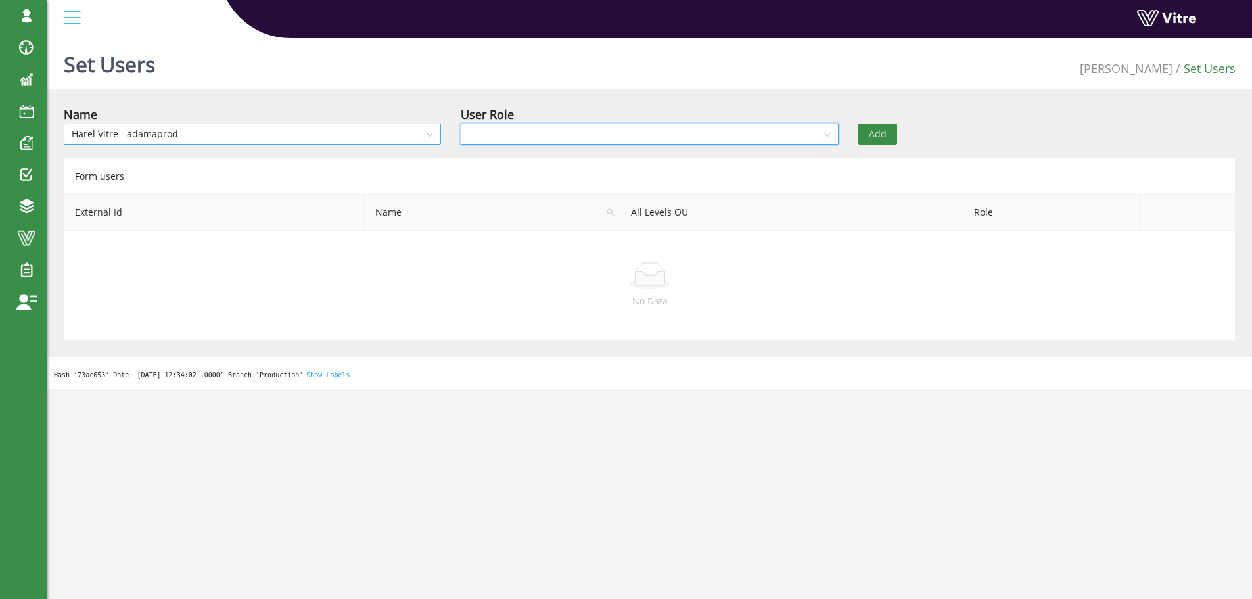
click at [479, 137] on input "search" at bounding box center [645, 134] width 352 height 20
click at [486, 178] on div "Recipient" at bounding box center [650, 181] width 362 height 14
click at [888, 137] on button "Add" at bounding box center [878, 134] width 39 height 21
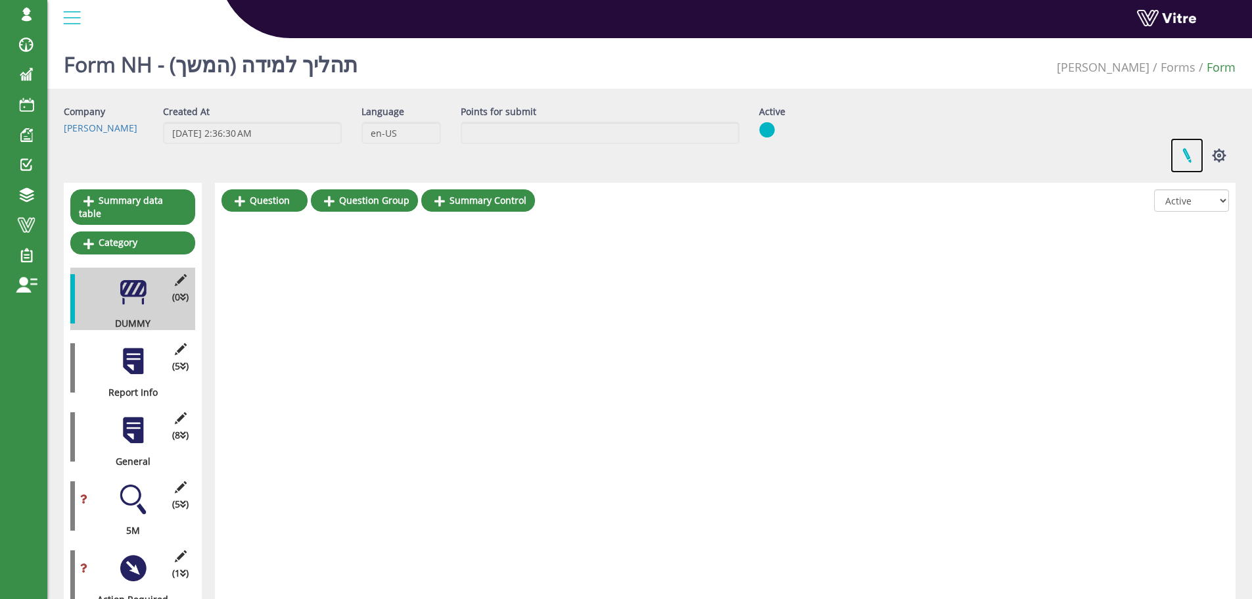
click at [1190, 158] on link at bounding box center [1187, 155] width 33 height 35
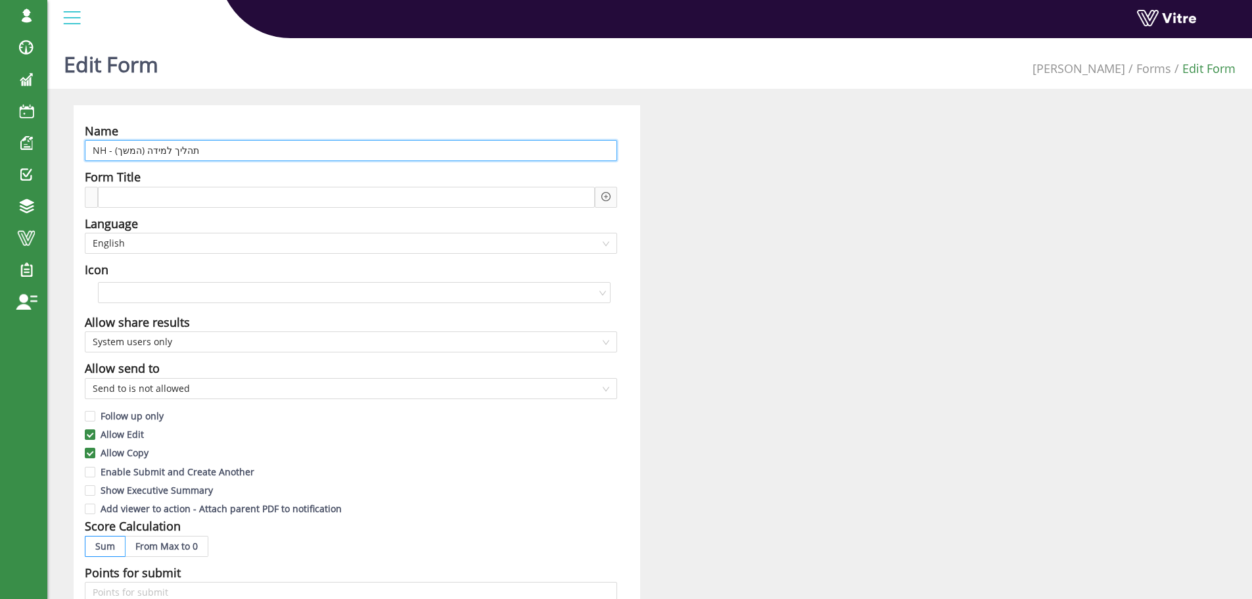
click at [229, 151] on input "NH - תהליך למידה (המשך)" at bounding box center [351, 150] width 533 height 21
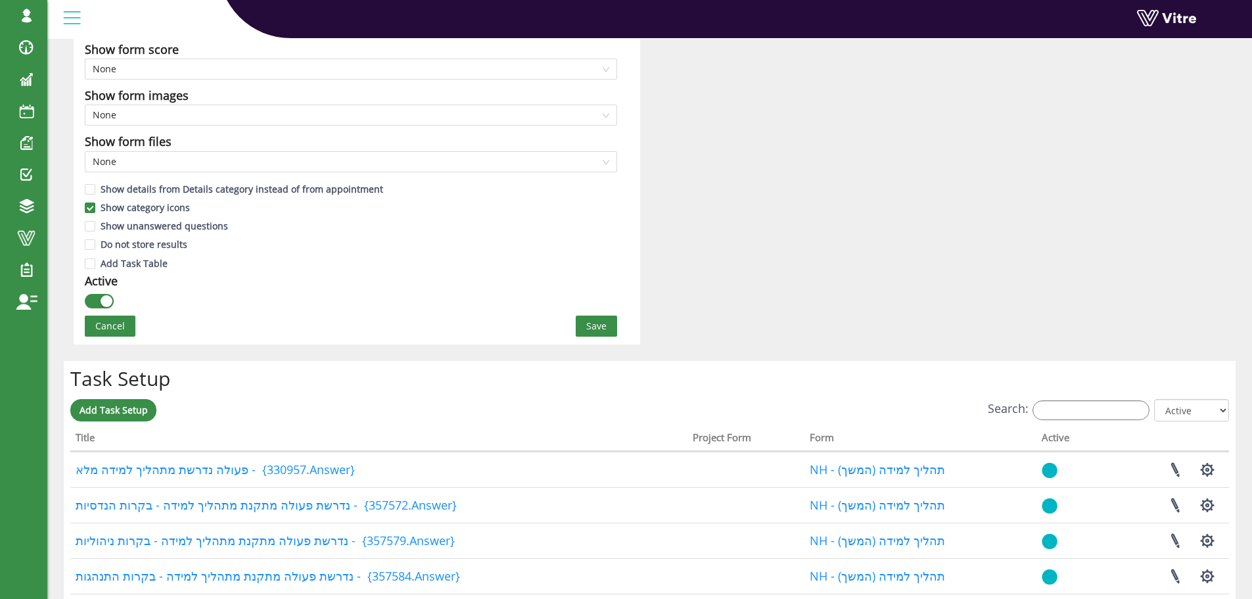
scroll to position [707, 0]
type input "NH - תהליך למידה (המשך) - ([GEOGRAPHIC_DATA])"
click at [607, 327] on button "Save" at bounding box center [596, 326] width 41 height 21
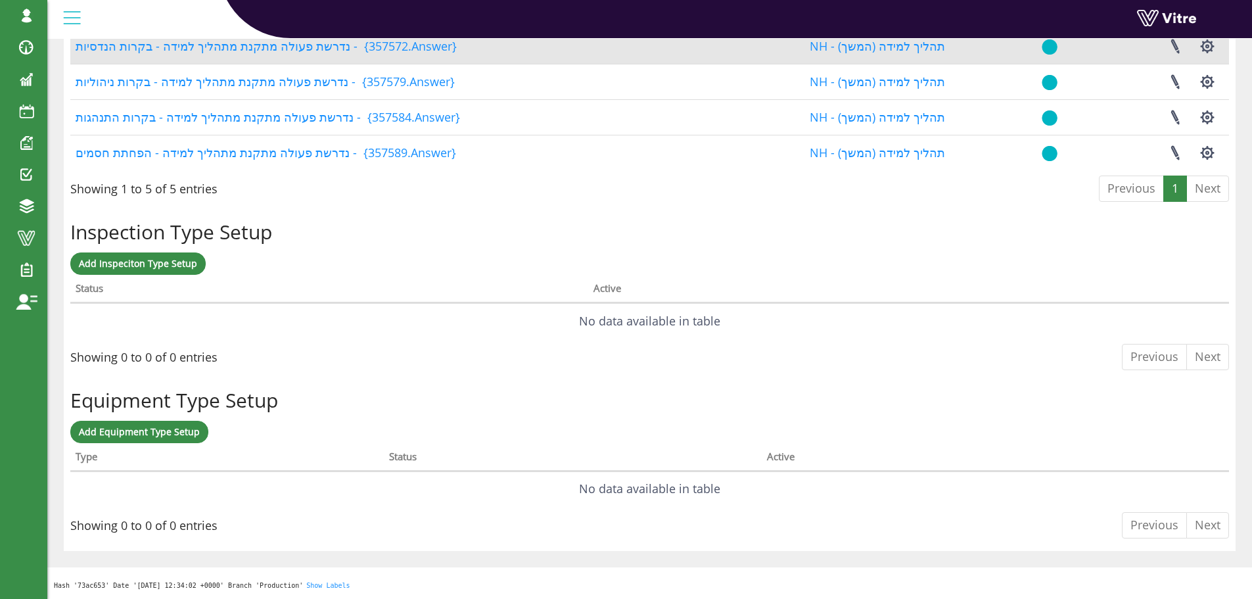
scroll to position [0, 0]
